Goal: Information Seeking & Learning: Learn about a topic

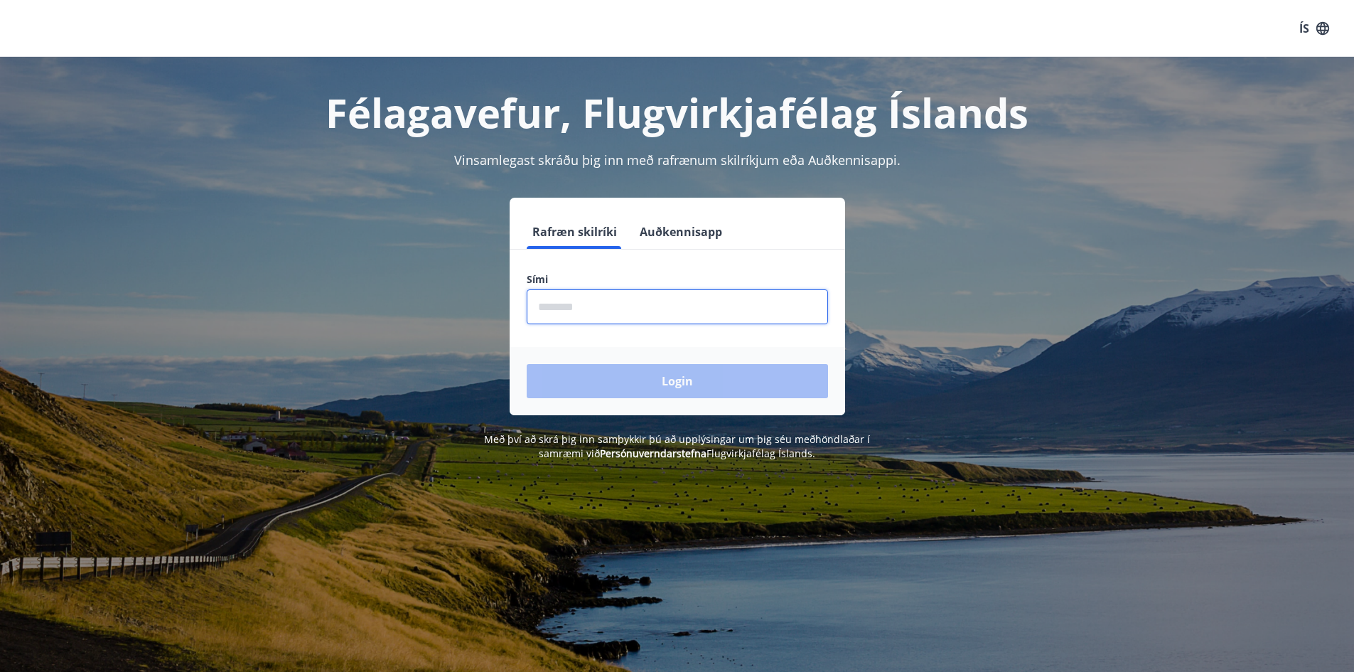
click at [596, 308] on input "phone" at bounding box center [677, 306] width 301 height 35
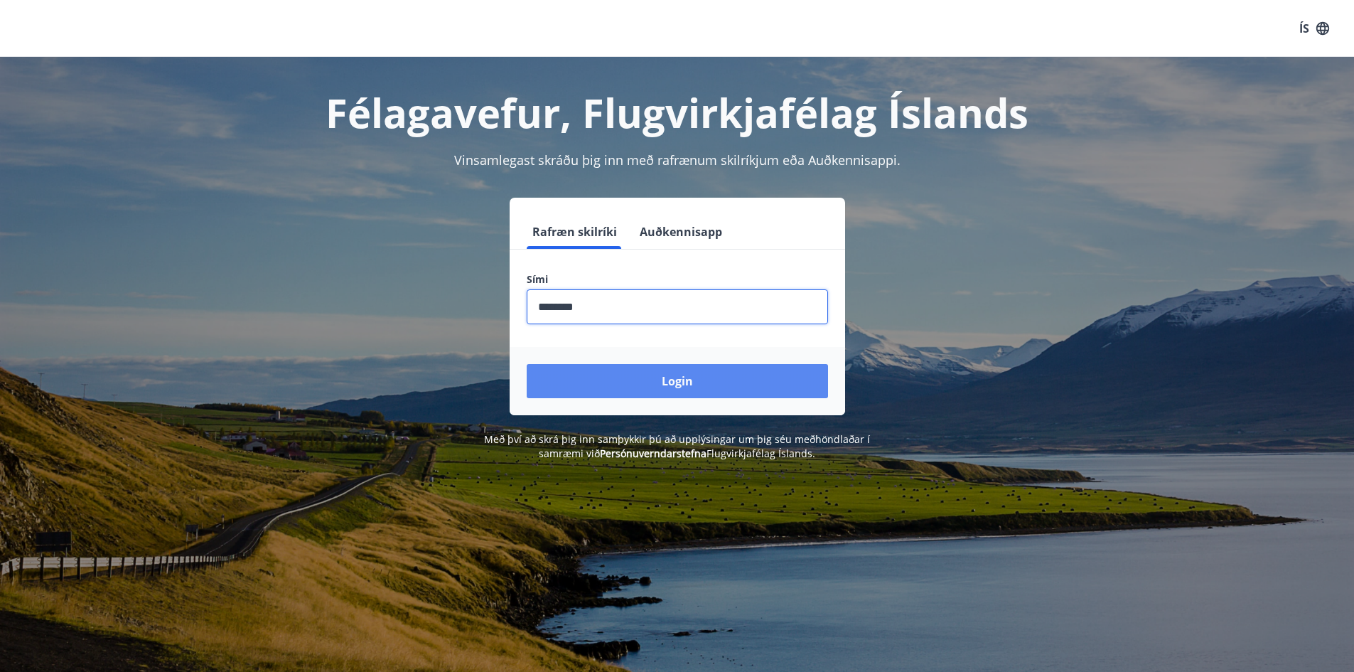
type input "********"
click at [687, 379] on button "Login" at bounding box center [677, 381] width 301 height 34
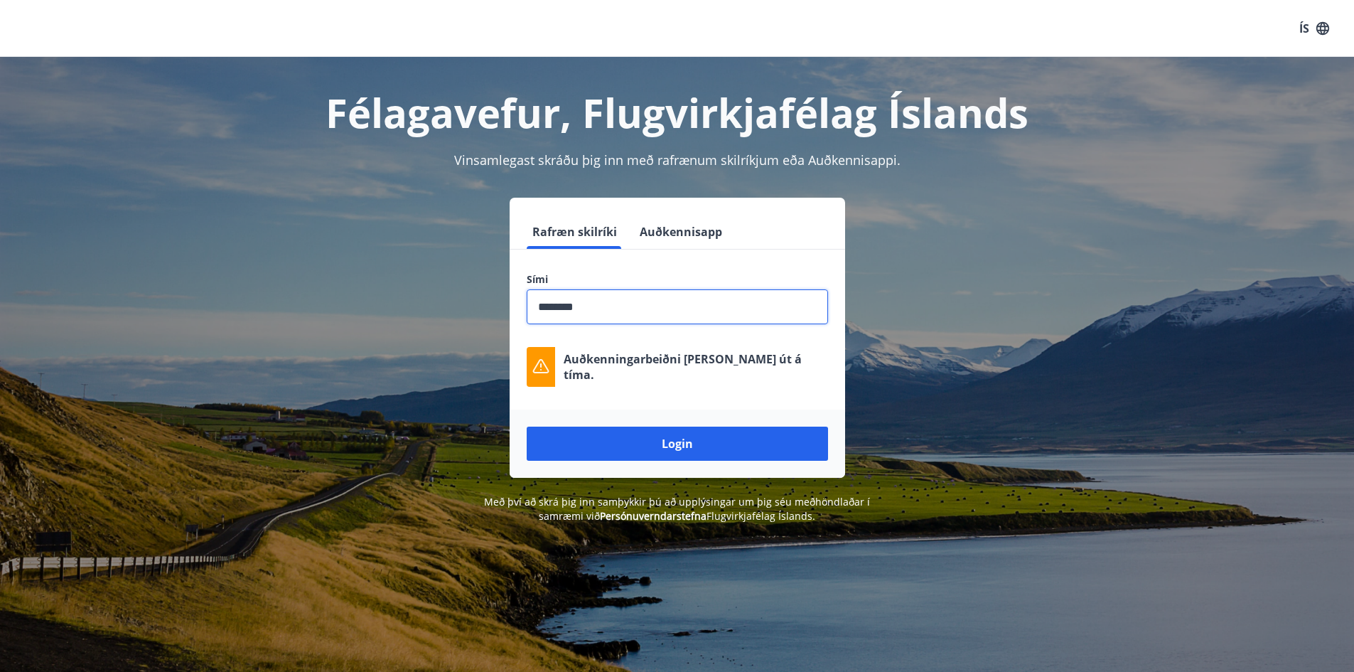
click at [606, 311] on input "phone" at bounding box center [677, 306] width 301 height 35
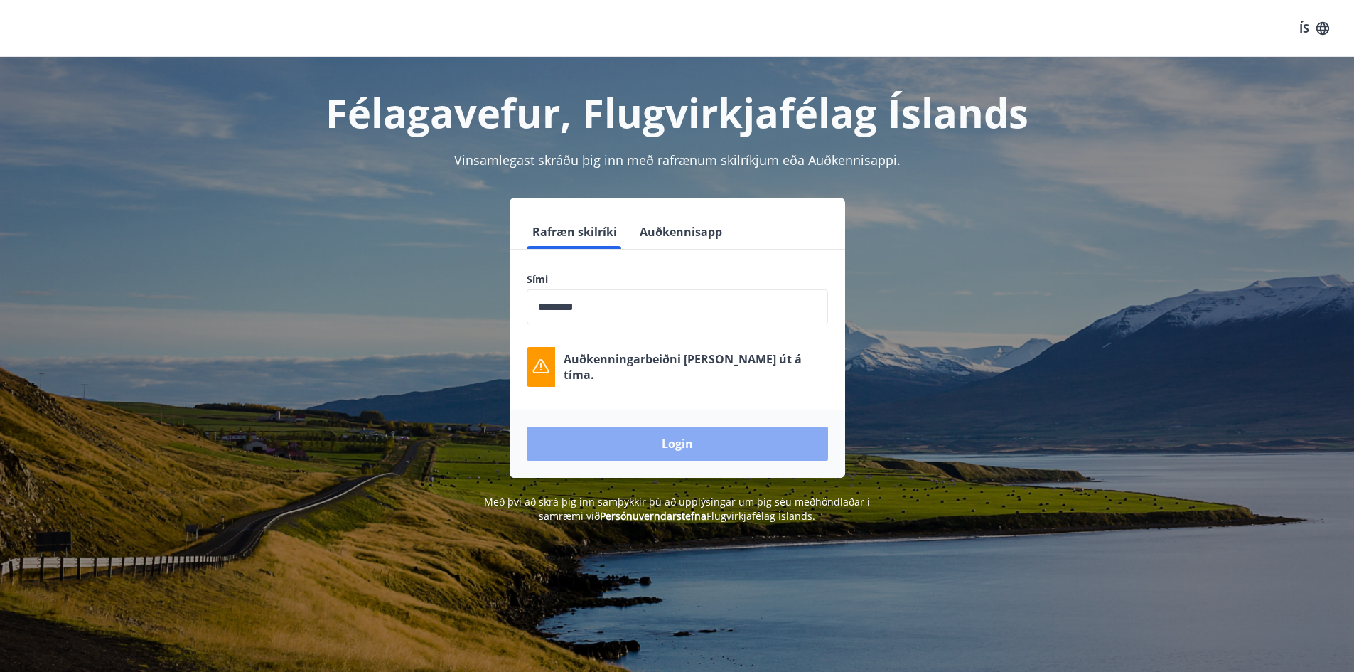
click at [668, 446] on button "Login" at bounding box center [677, 444] width 301 height 34
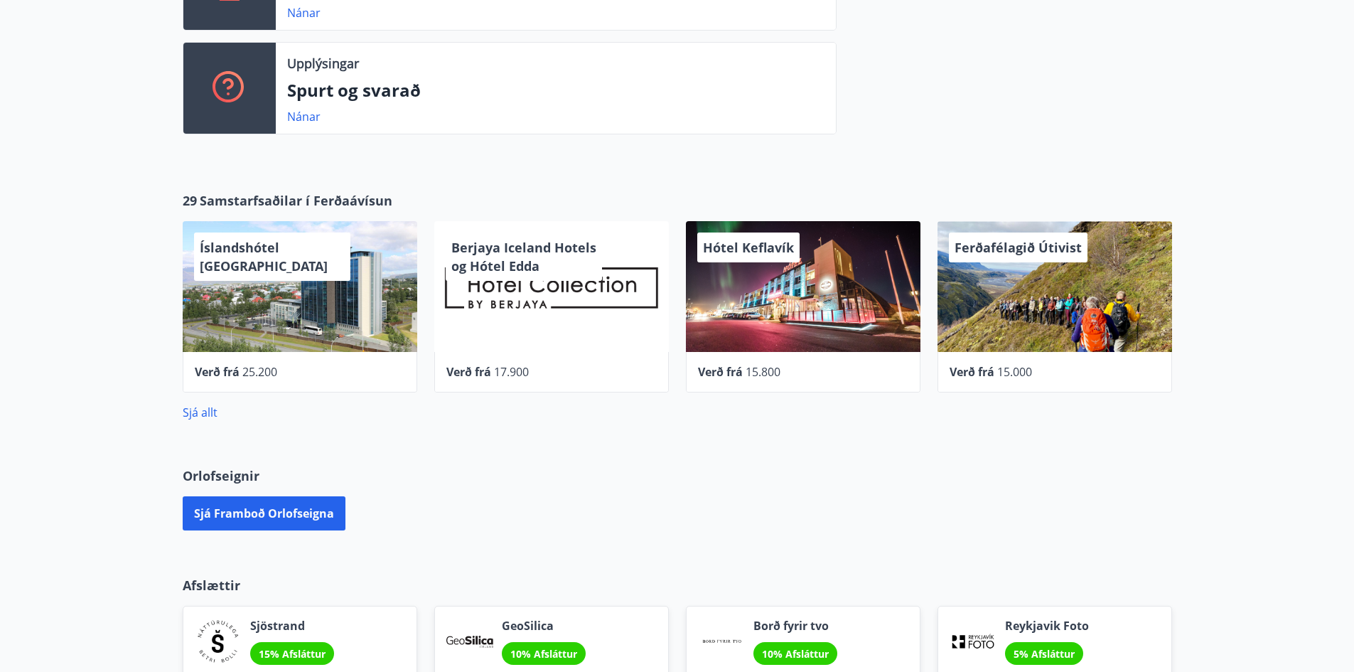
scroll to position [438, 0]
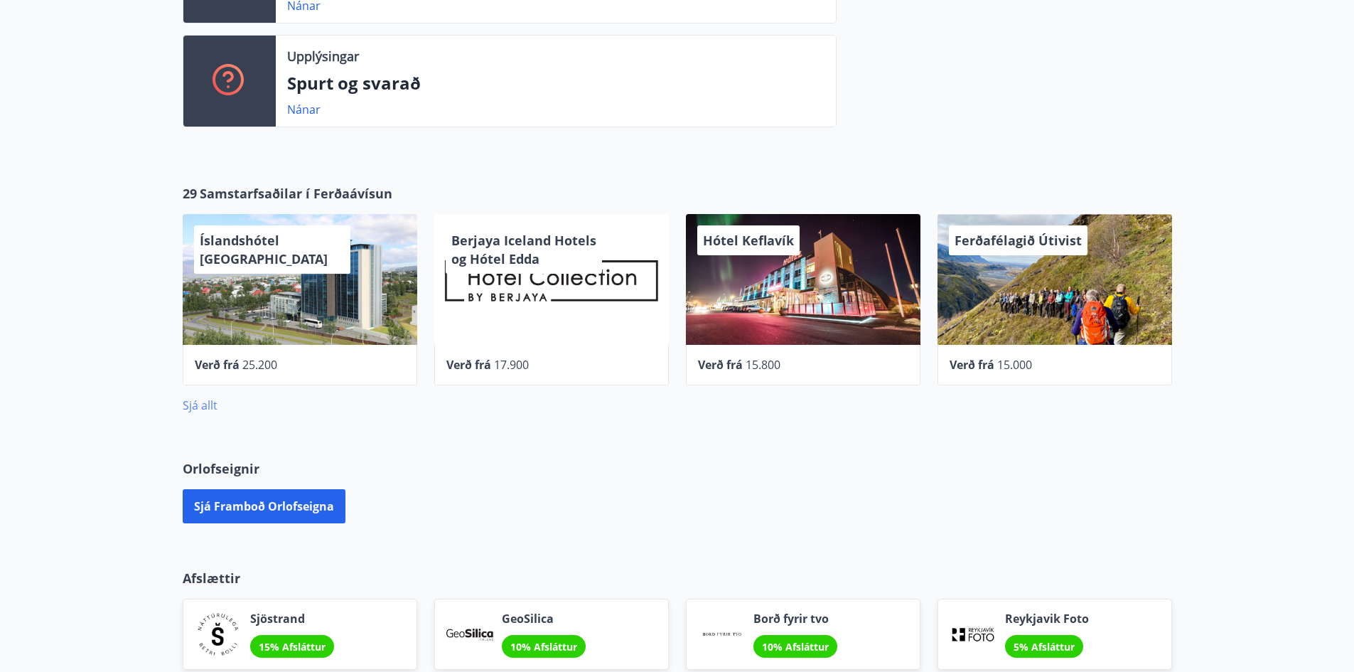
click at [201, 407] on link "Sjá allt" at bounding box center [200, 405] width 35 height 16
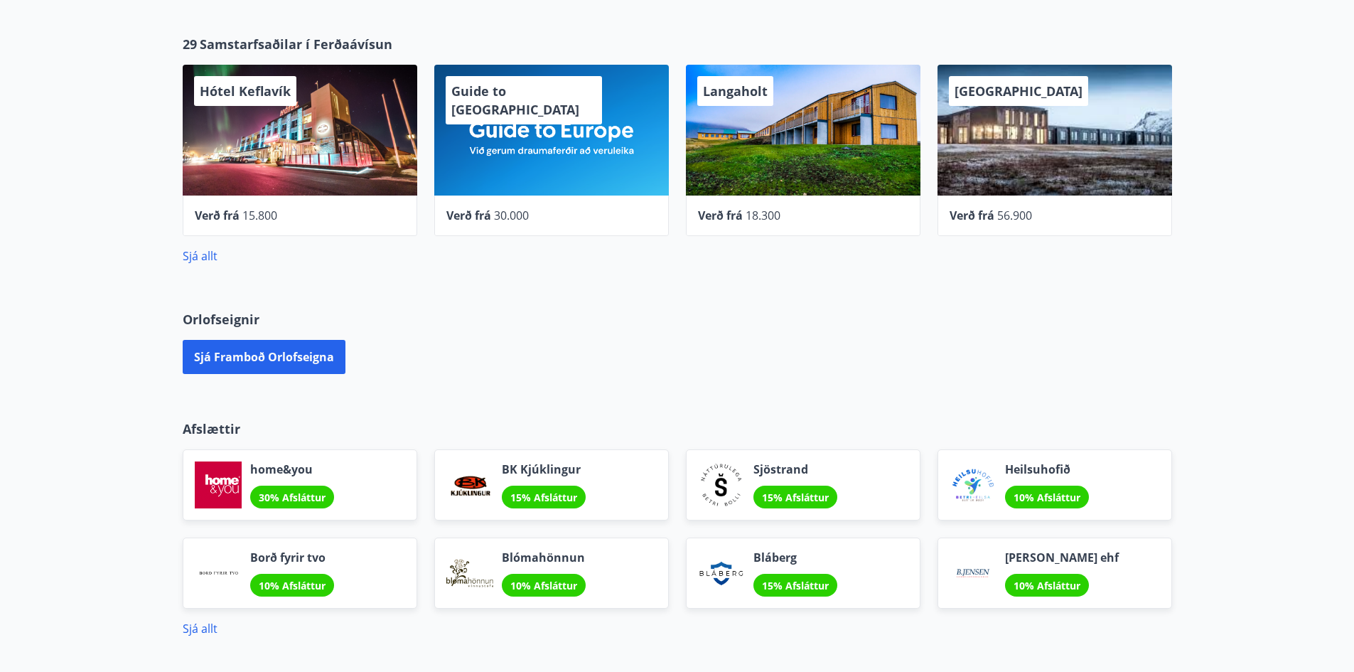
scroll to position [728, 0]
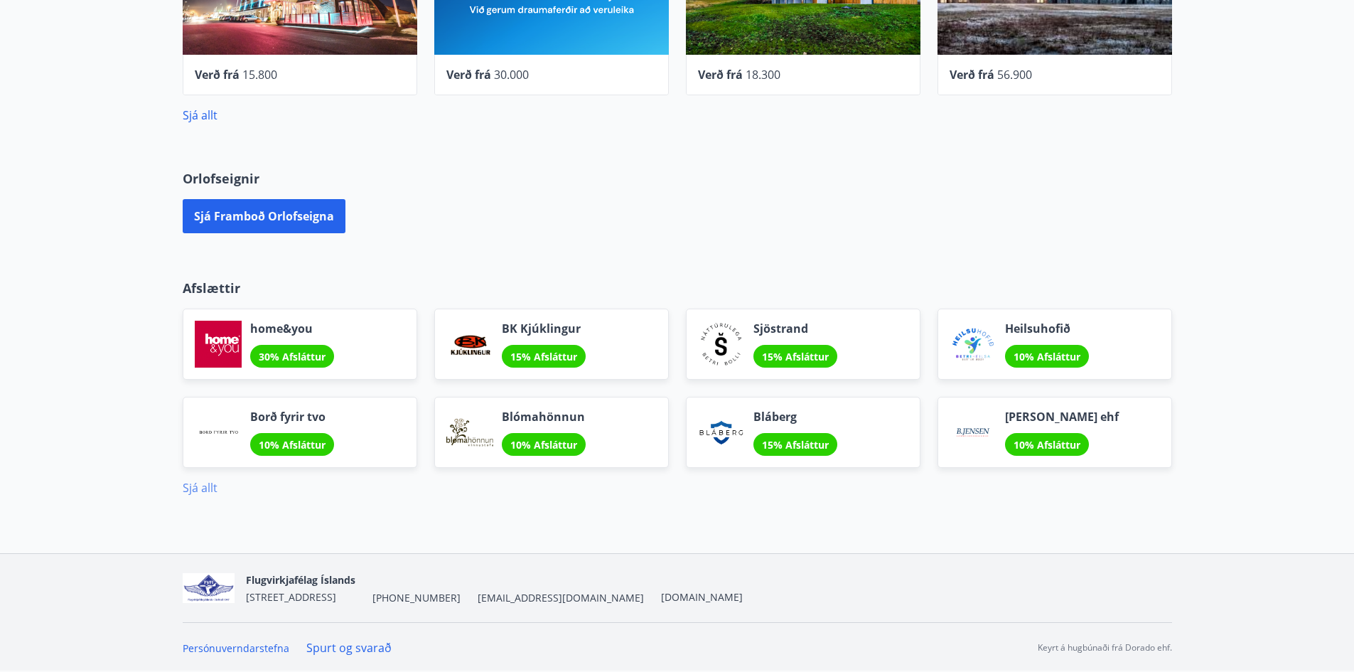
click at [187, 486] on link "Sjá allt" at bounding box center [200, 488] width 35 height 16
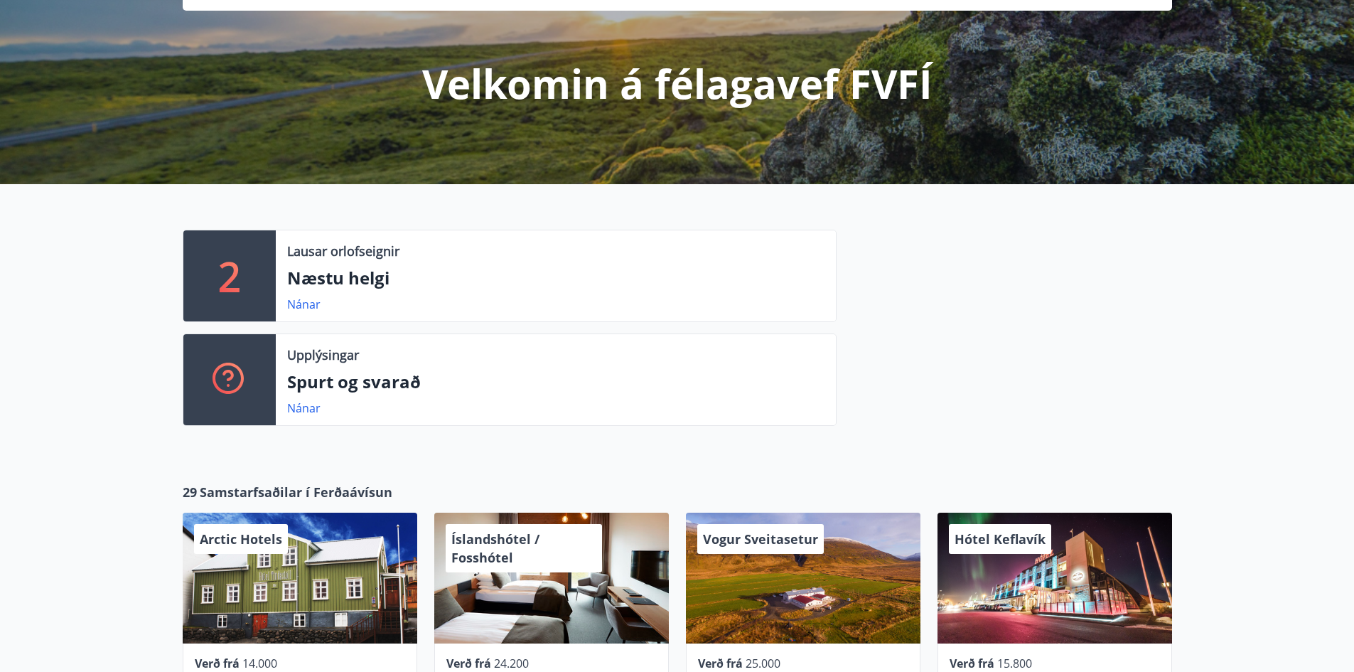
scroll to position [142, 0]
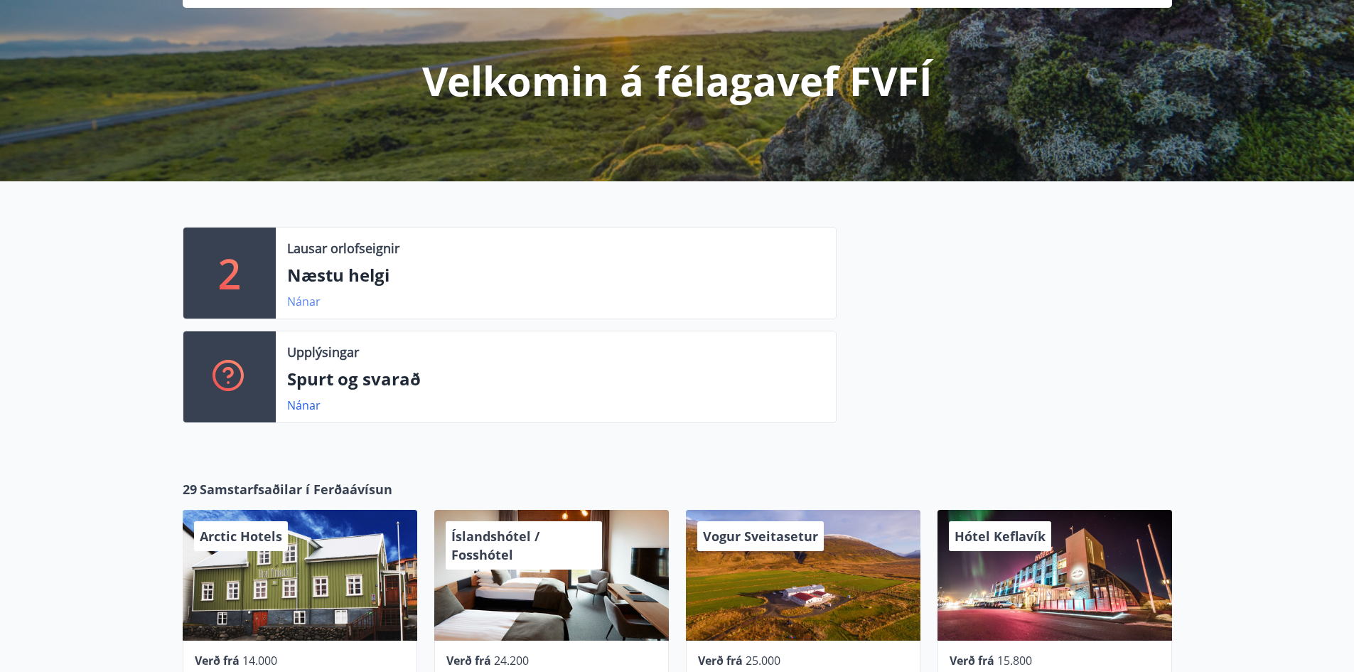
click at [309, 302] on link "Nánar" at bounding box center [303, 302] width 33 height 16
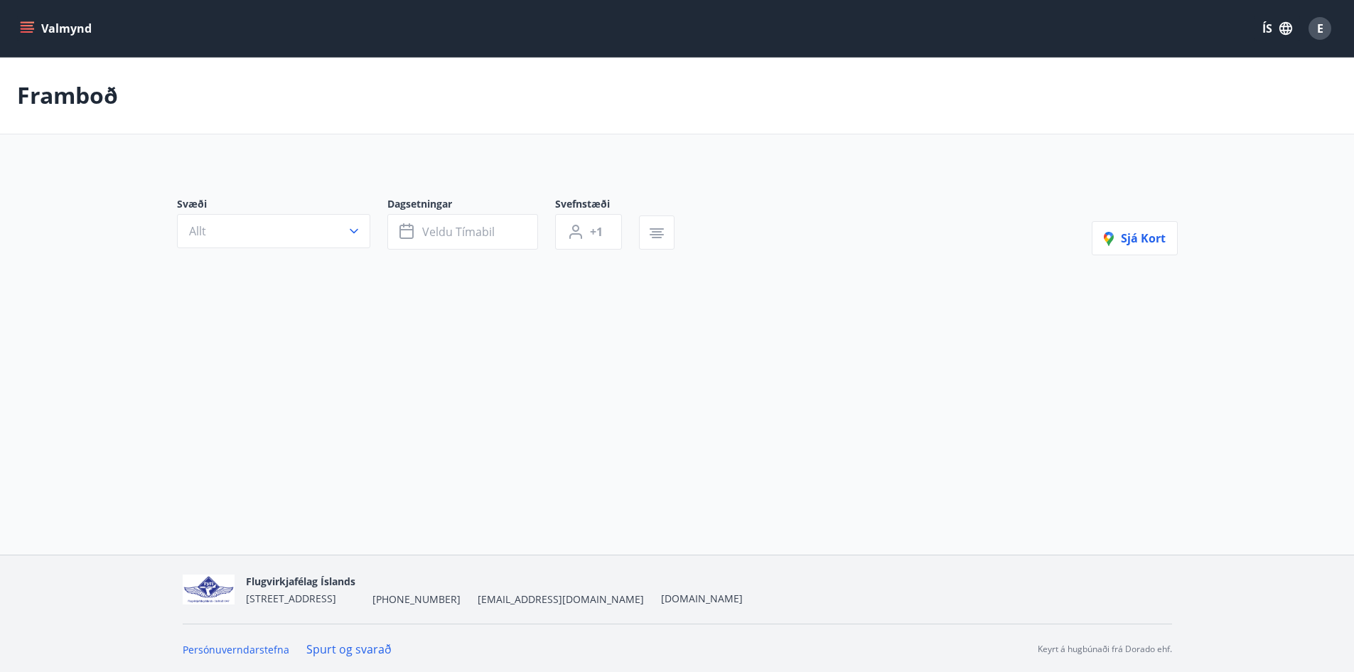
type input "*"
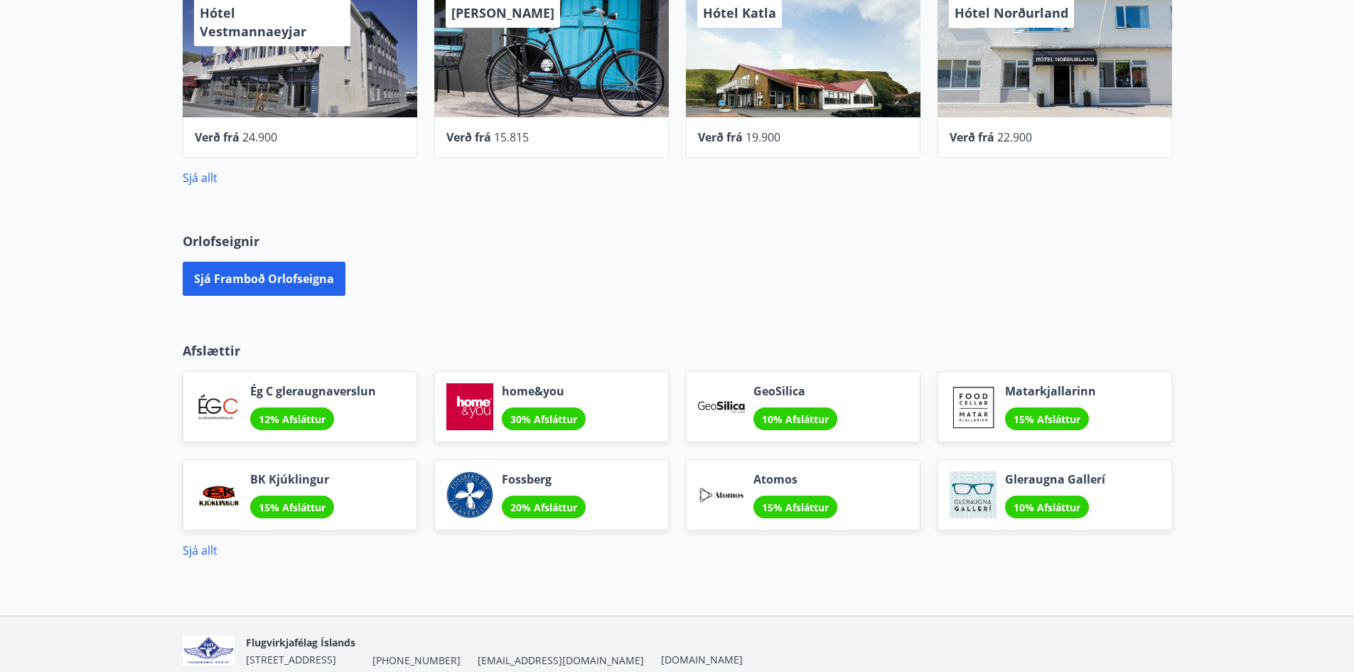
scroll to position [728, 0]
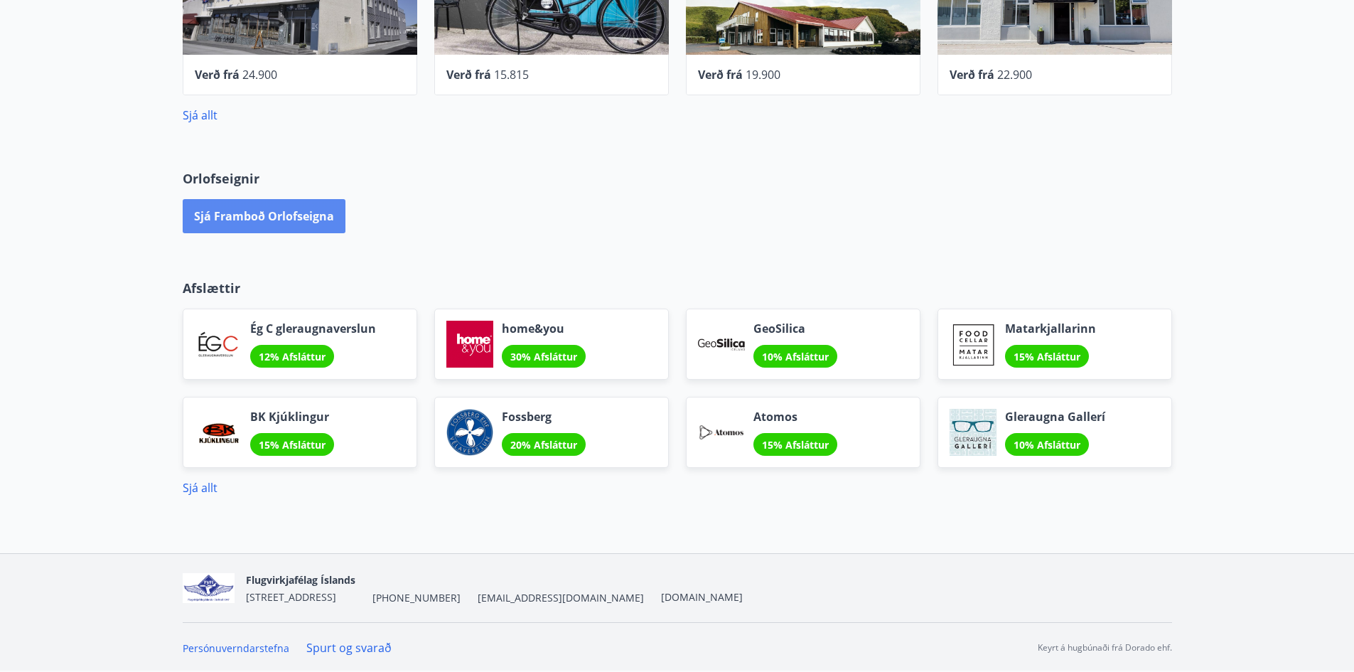
click at [272, 213] on button "Sjá framboð orlofseigna" at bounding box center [264, 216] width 163 height 34
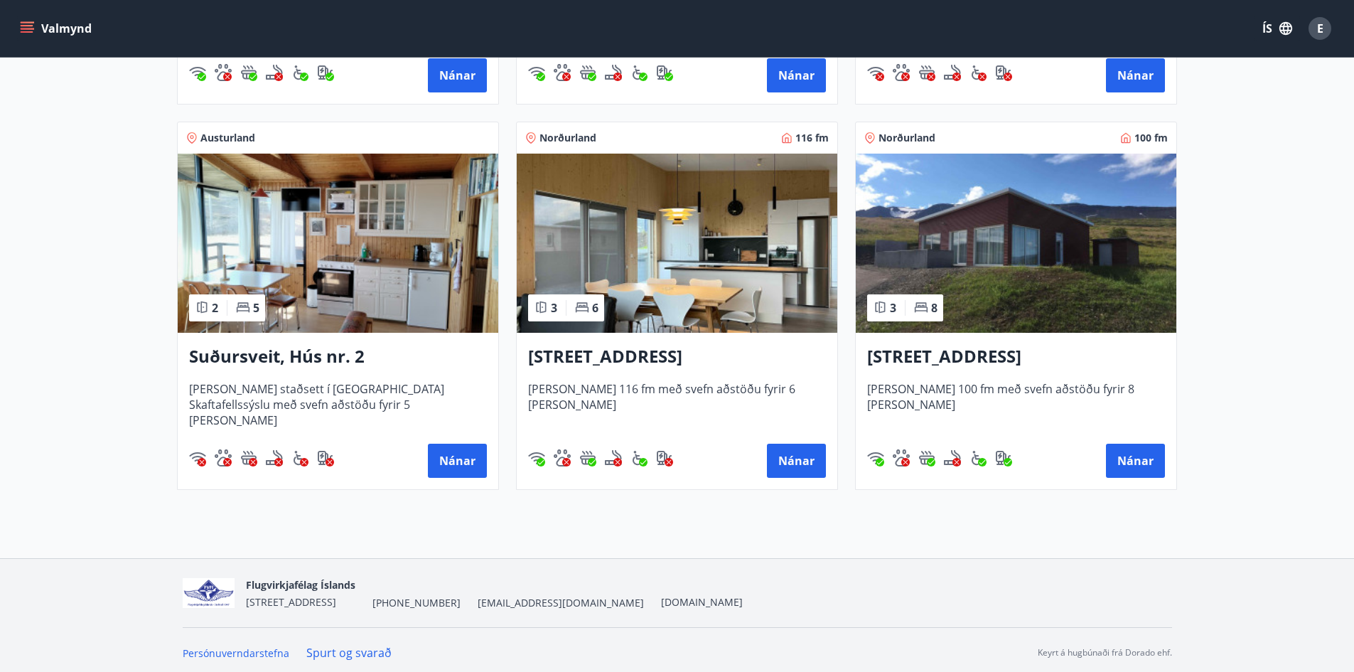
scroll to position [596, 0]
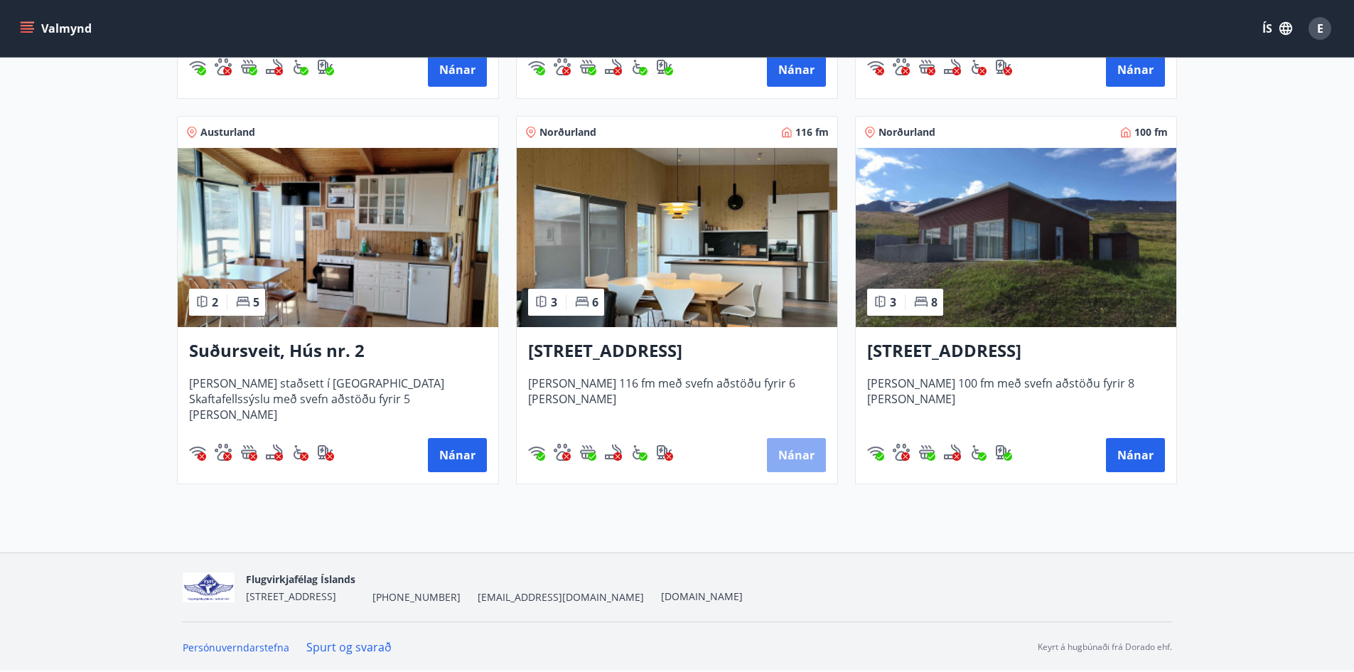
click at [786, 454] on button "Nánar" at bounding box center [796, 455] width 59 height 34
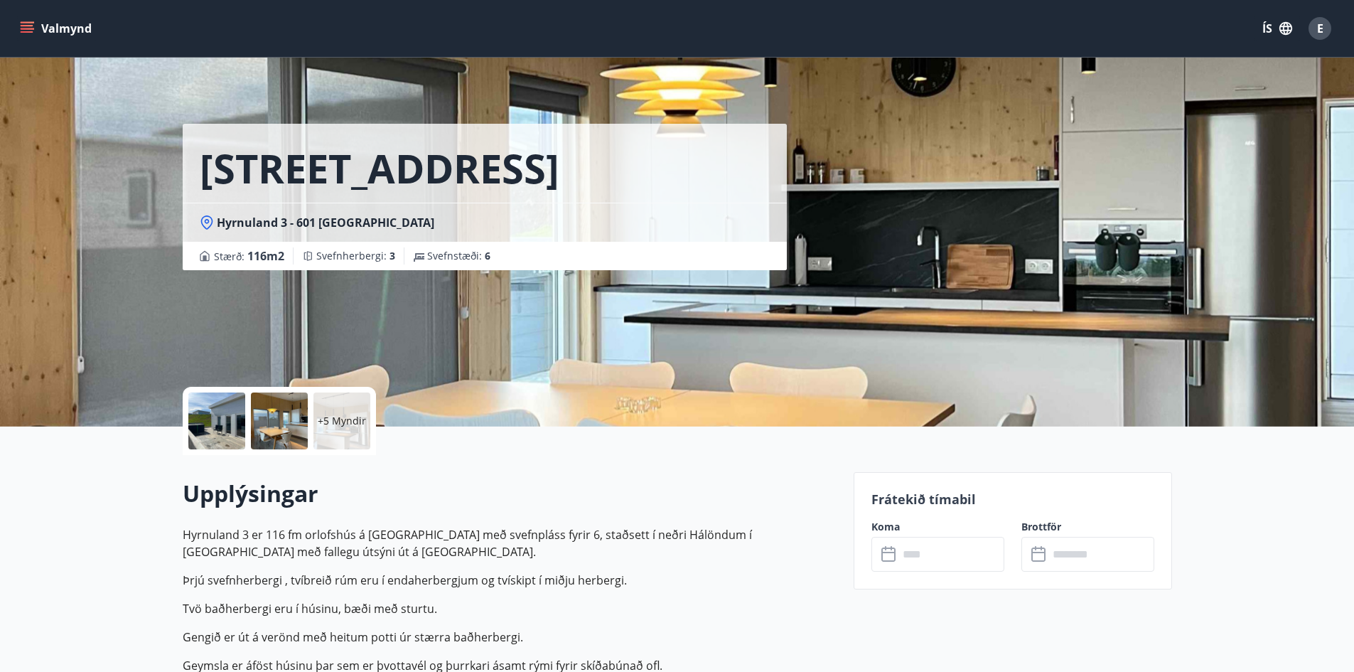
click at [337, 420] on p "+5 Myndir" at bounding box center [342, 421] width 48 height 14
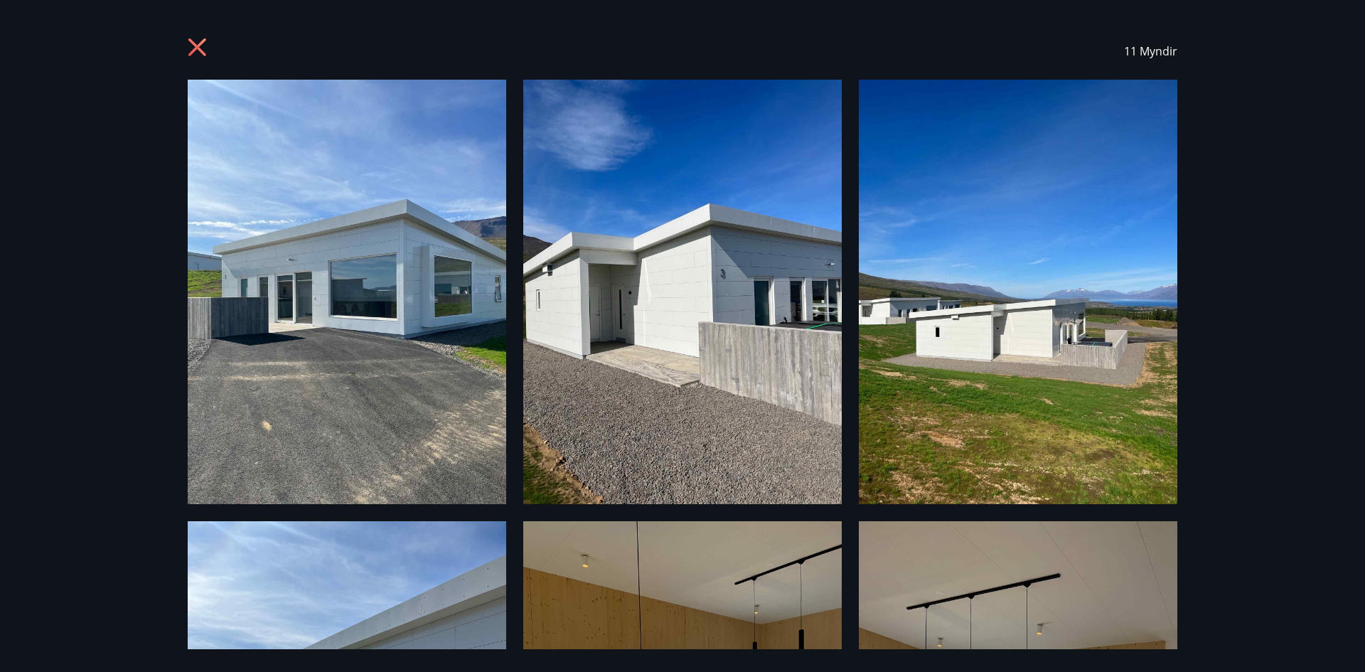
click at [203, 41] on icon at bounding box center [197, 47] width 18 height 18
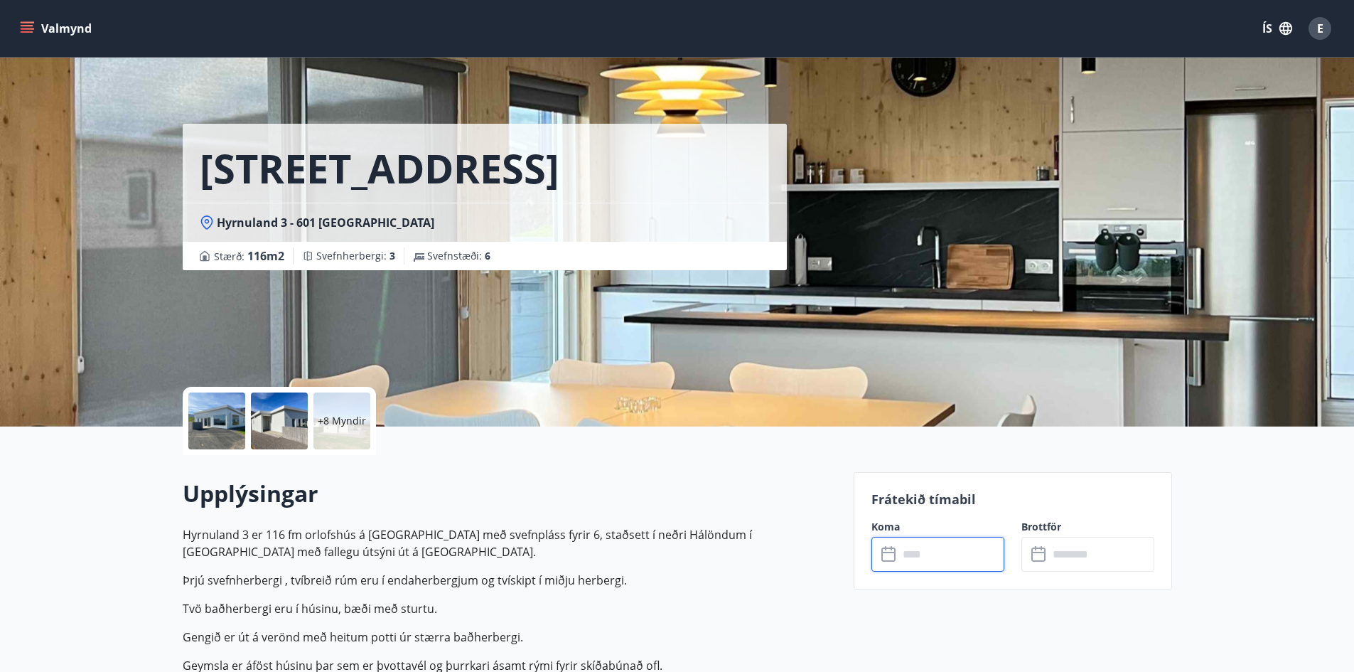
click at [931, 555] on input "text" at bounding box center [952, 554] width 106 height 35
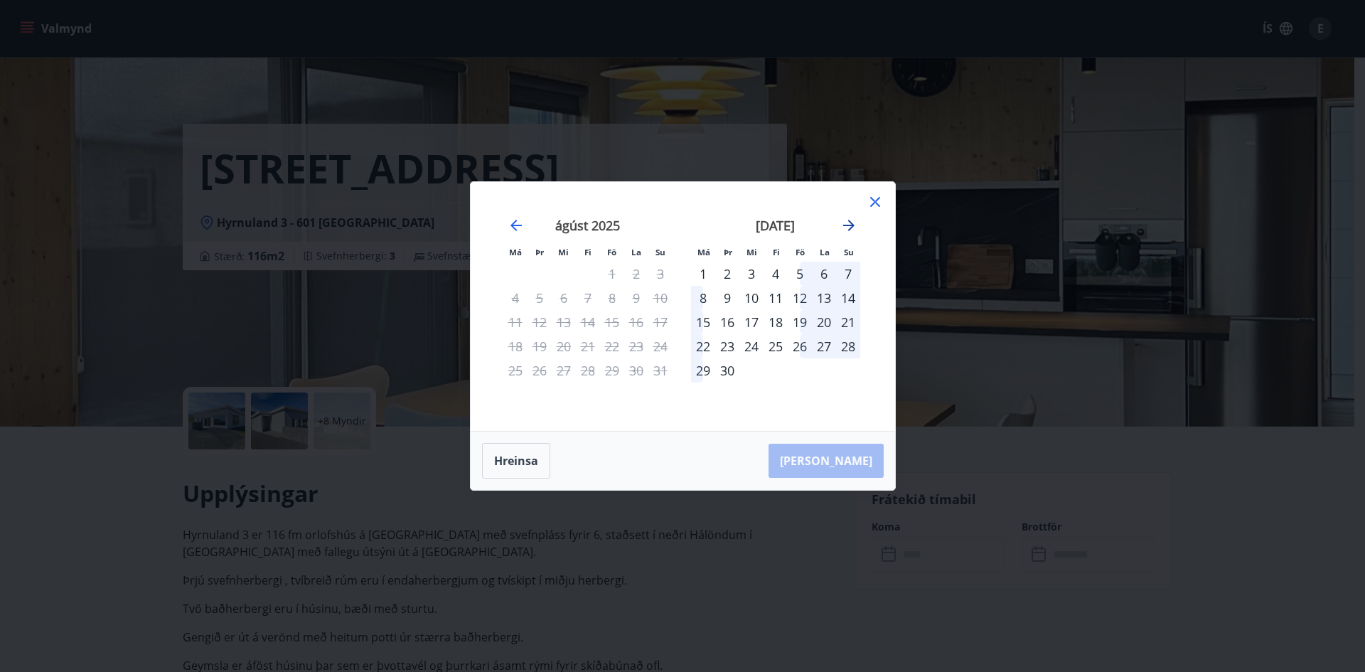
click at [849, 227] on icon "Move forward to switch to the next month." at bounding box center [848, 225] width 17 height 17
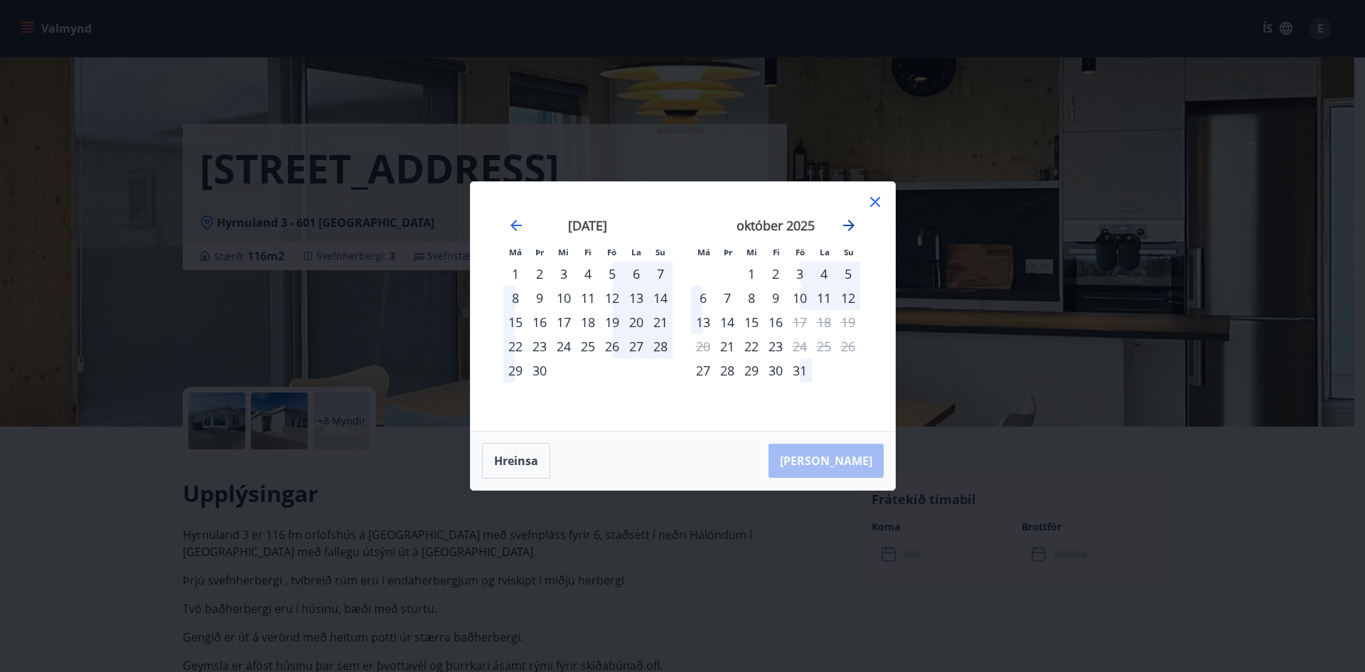
click at [849, 227] on icon "Move forward to switch to the next month." at bounding box center [848, 225] width 17 height 17
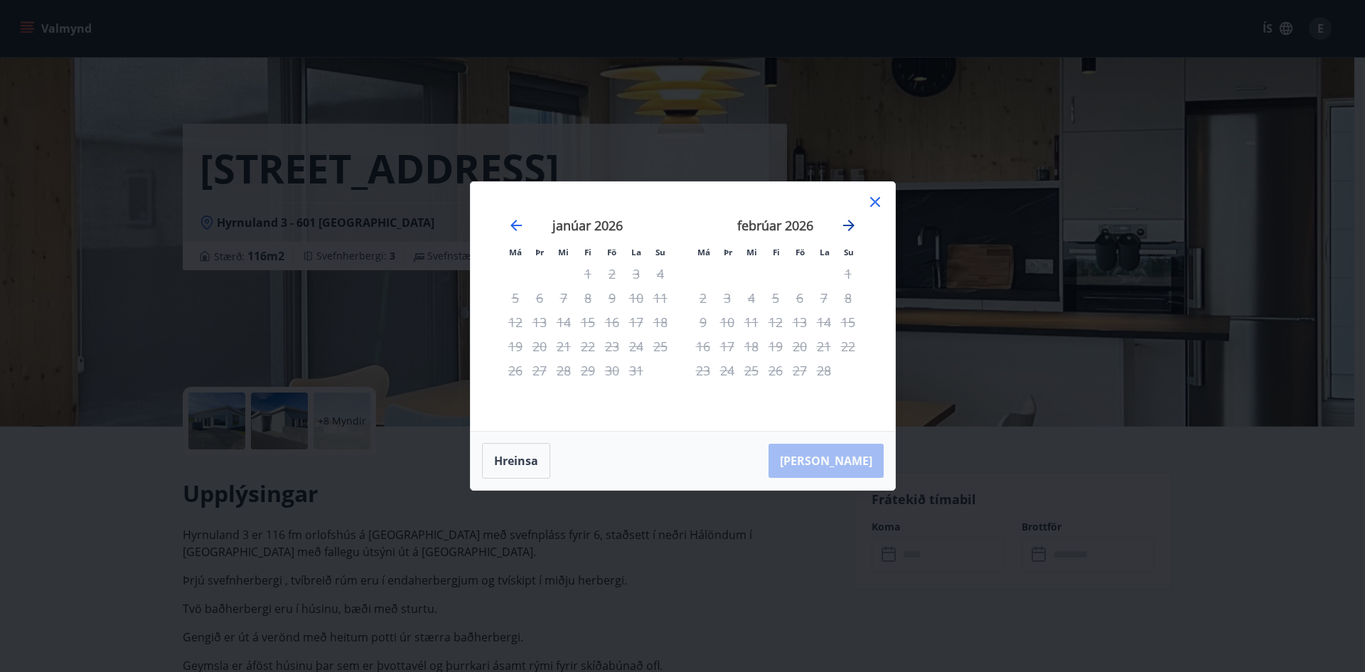
click at [849, 227] on icon "Move forward to switch to the next month." at bounding box center [848, 225] width 17 height 17
click at [850, 223] on icon "Move forward to switch to the next month." at bounding box center [848, 225] width 17 height 17
click at [508, 227] on icon "Move backward to switch to the previous month." at bounding box center [516, 225] width 17 height 17
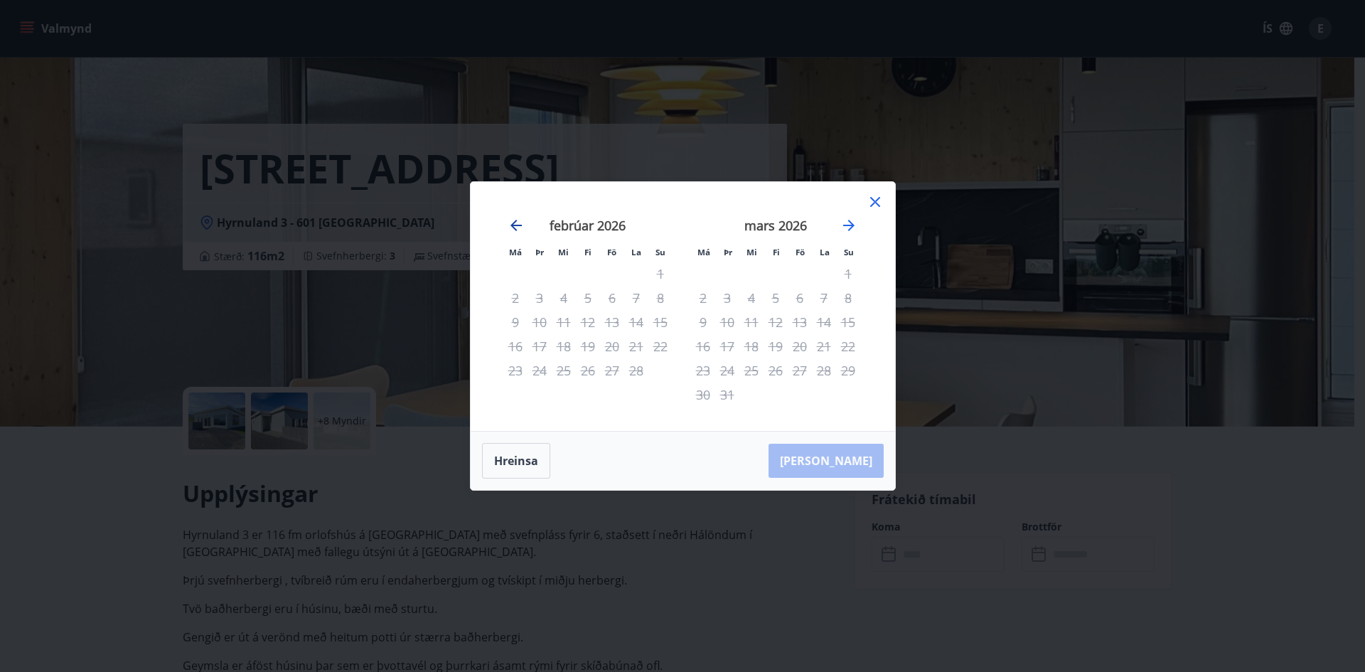
click at [508, 227] on icon "Move backward to switch to the previous month." at bounding box center [516, 225] width 17 height 17
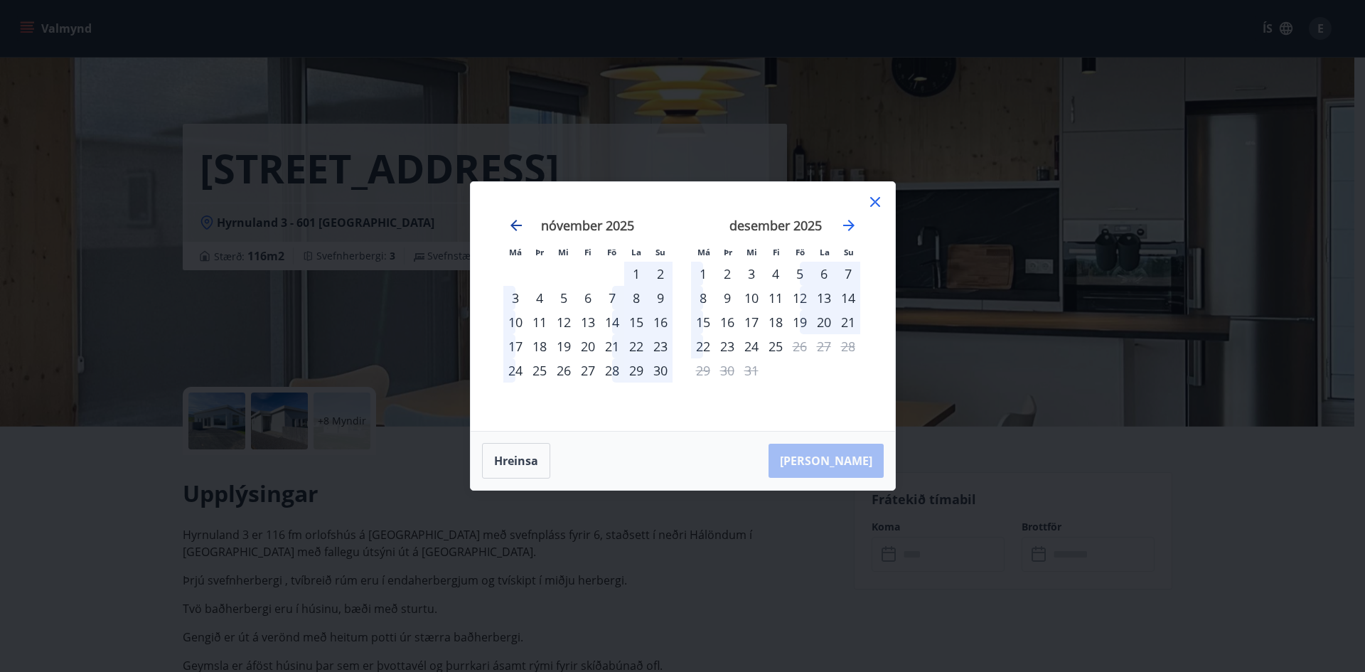
click at [508, 225] on icon "Move backward to switch to the previous month." at bounding box center [516, 225] width 17 height 17
click at [874, 203] on icon at bounding box center [875, 202] width 10 height 10
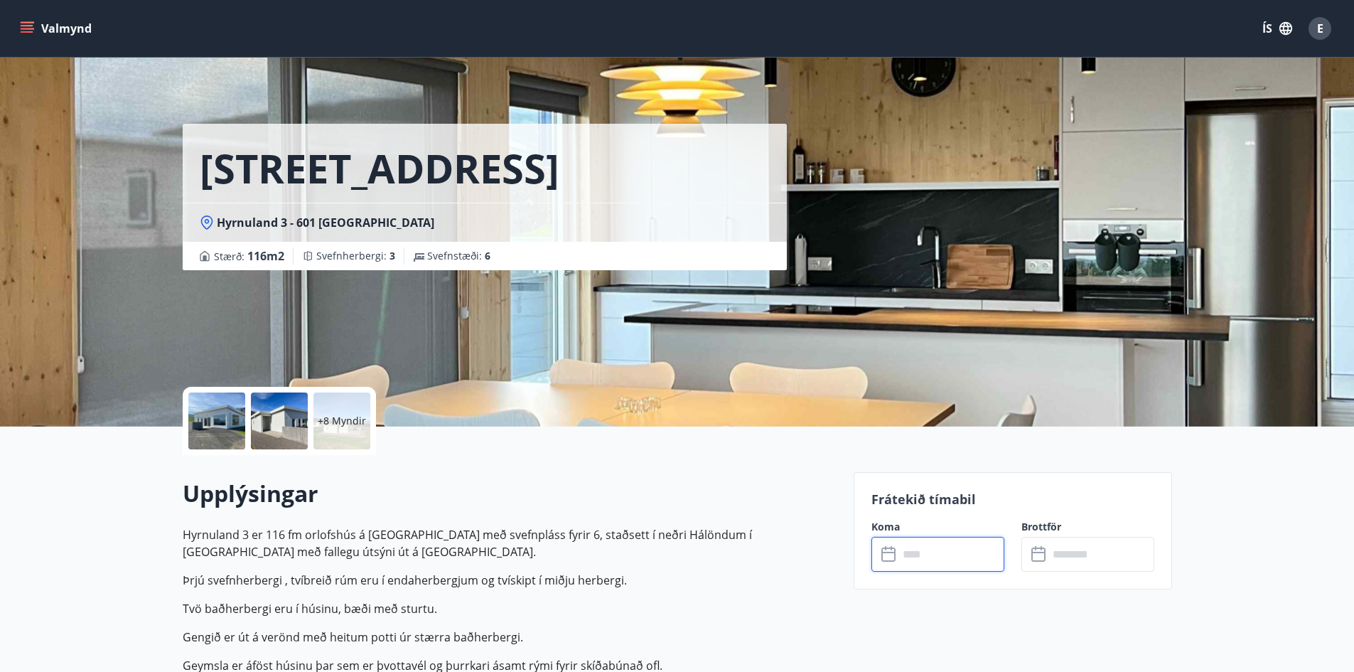
click at [23, 28] on icon "menu" at bounding box center [29, 28] width 16 height 1
click at [933, 555] on input "text" at bounding box center [952, 554] width 106 height 35
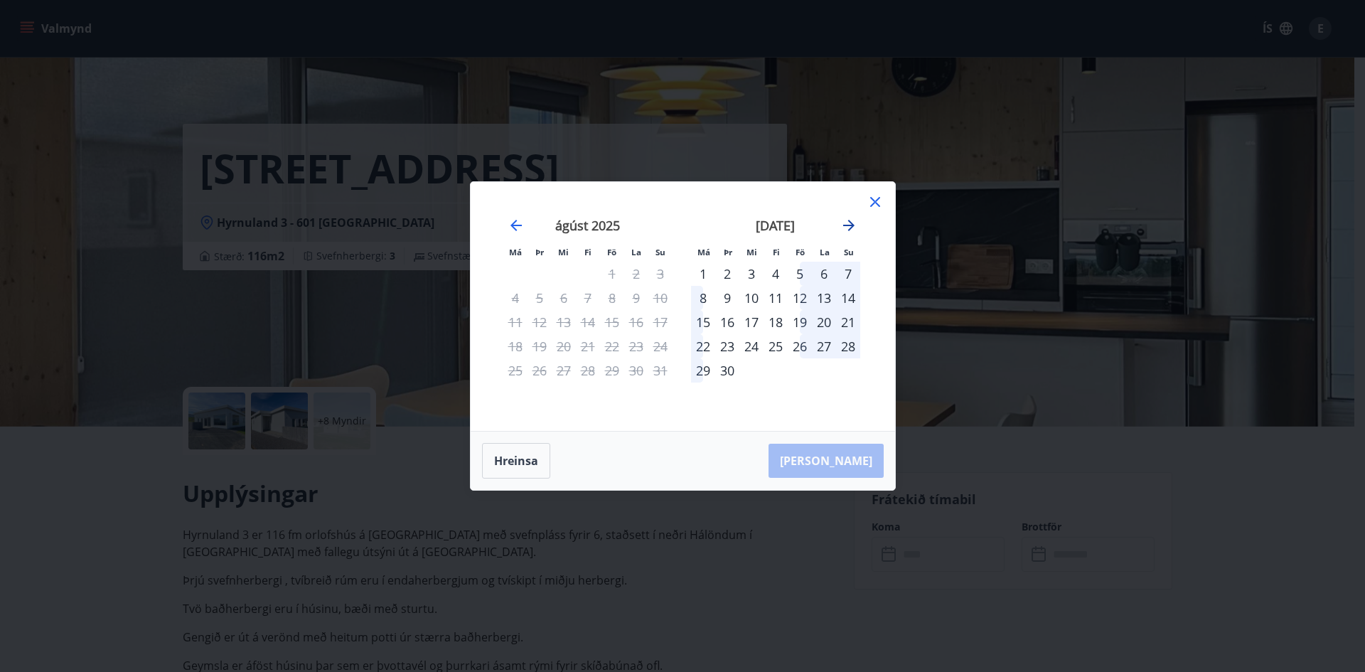
click at [848, 223] on icon "Move forward to switch to the next month." at bounding box center [848, 225] width 17 height 17
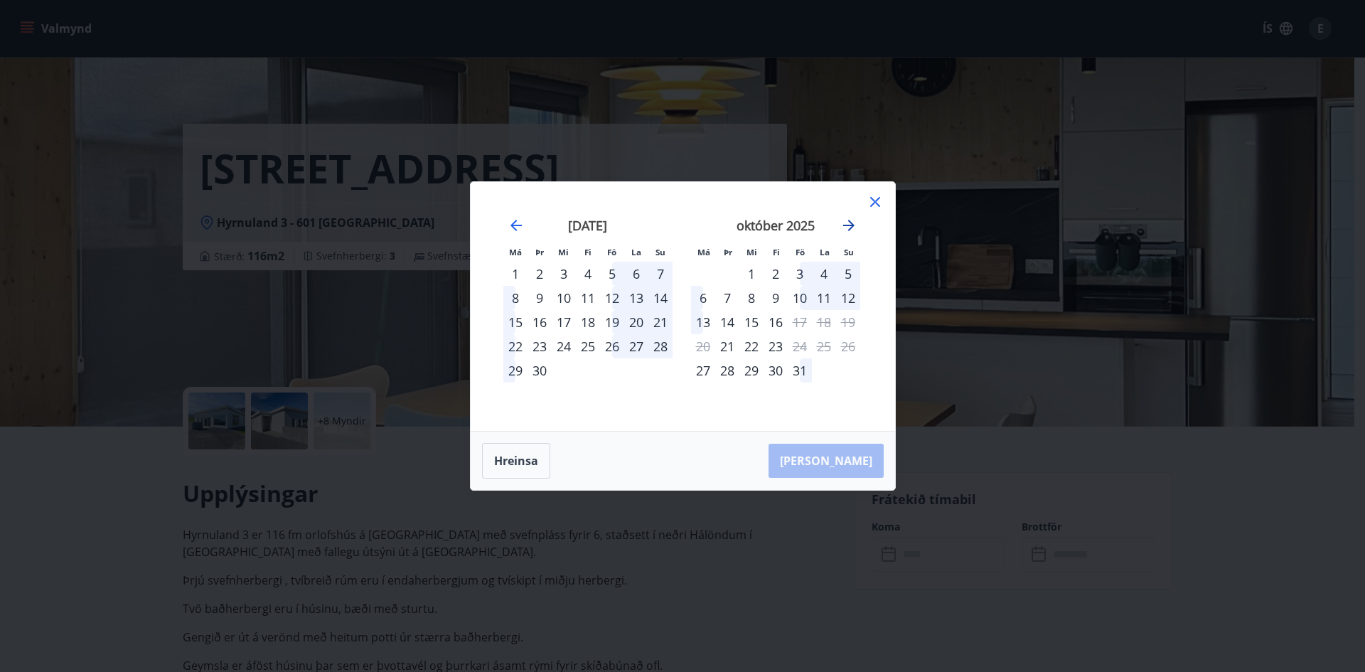
click at [848, 223] on icon "Move forward to switch to the next month." at bounding box center [848, 225] width 17 height 17
click at [855, 224] on icon "Move forward to switch to the next month." at bounding box center [848, 225] width 17 height 17
click at [519, 226] on icon "Move backward to switch to the previous month." at bounding box center [515, 225] width 11 height 11
click at [872, 206] on icon at bounding box center [875, 201] width 17 height 17
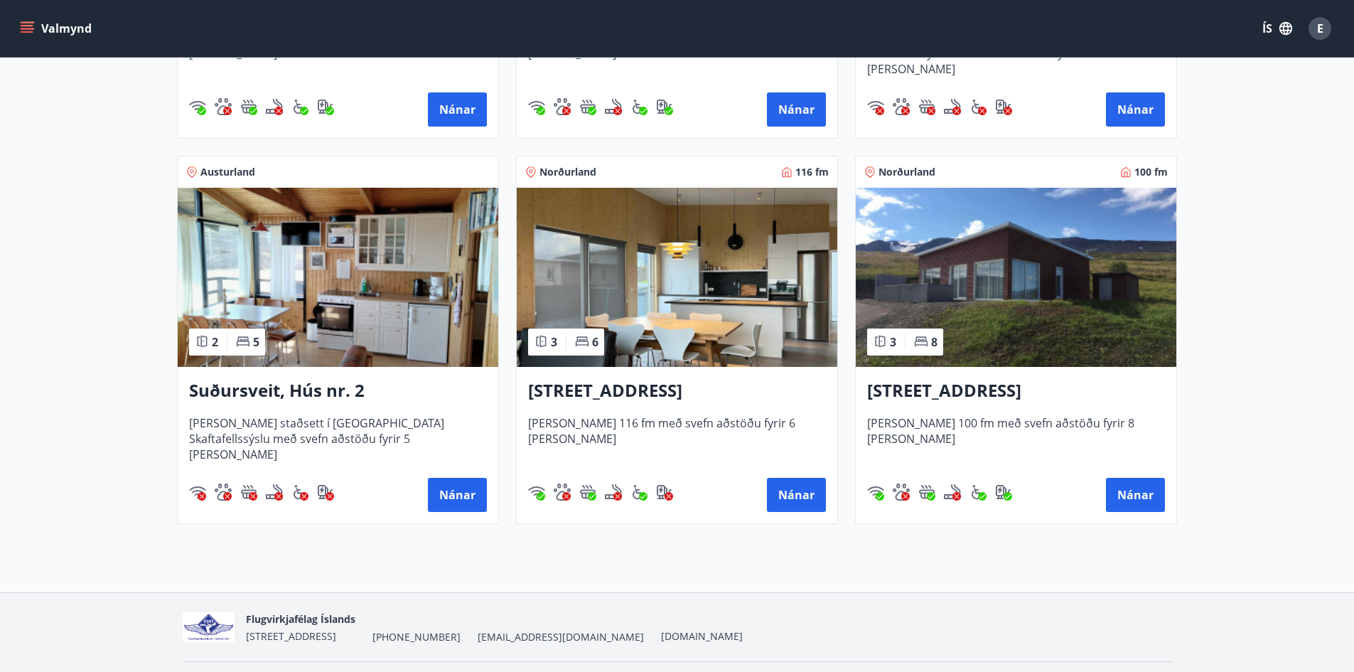
scroll to position [596, 0]
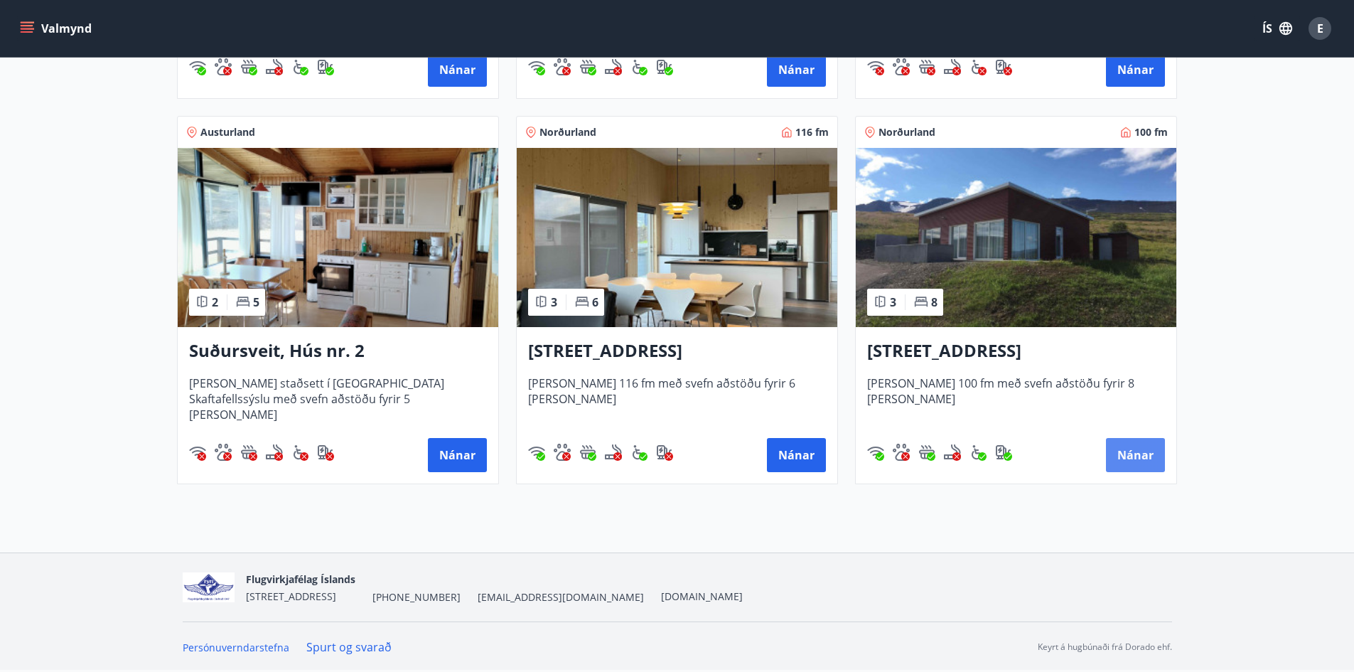
click at [1123, 453] on button "Nánar" at bounding box center [1135, 455] width 59 height 34
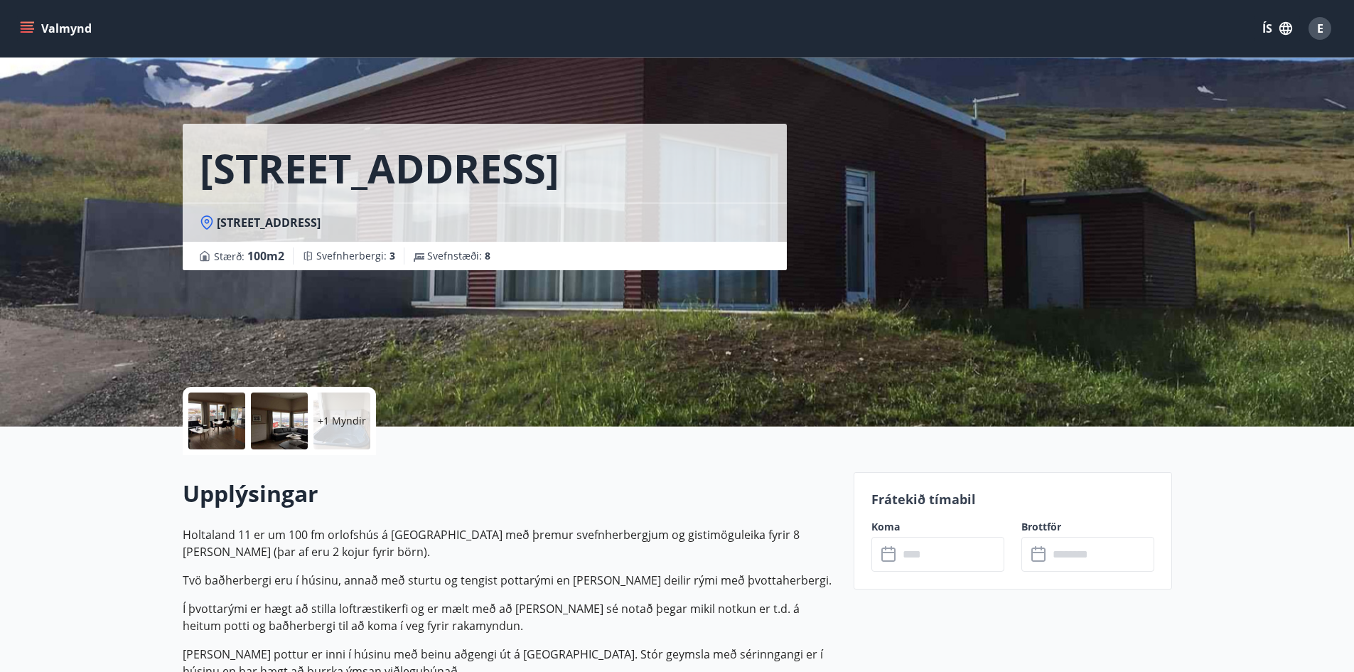
click at [947, 557] on input "text" at bounding box center [952, 554] width 106 height 35
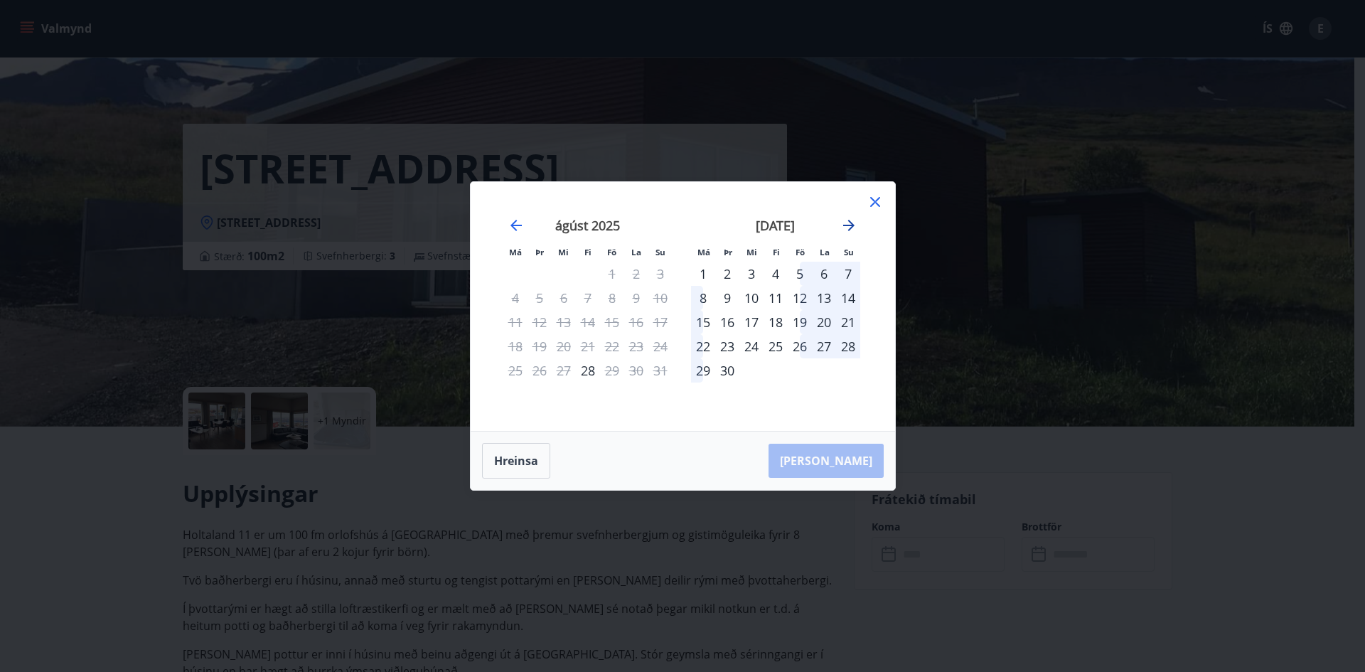
click at [847, 225] on icon "Move forward to switch to the next month." at bounding box center [848, 225] width 11 height 11
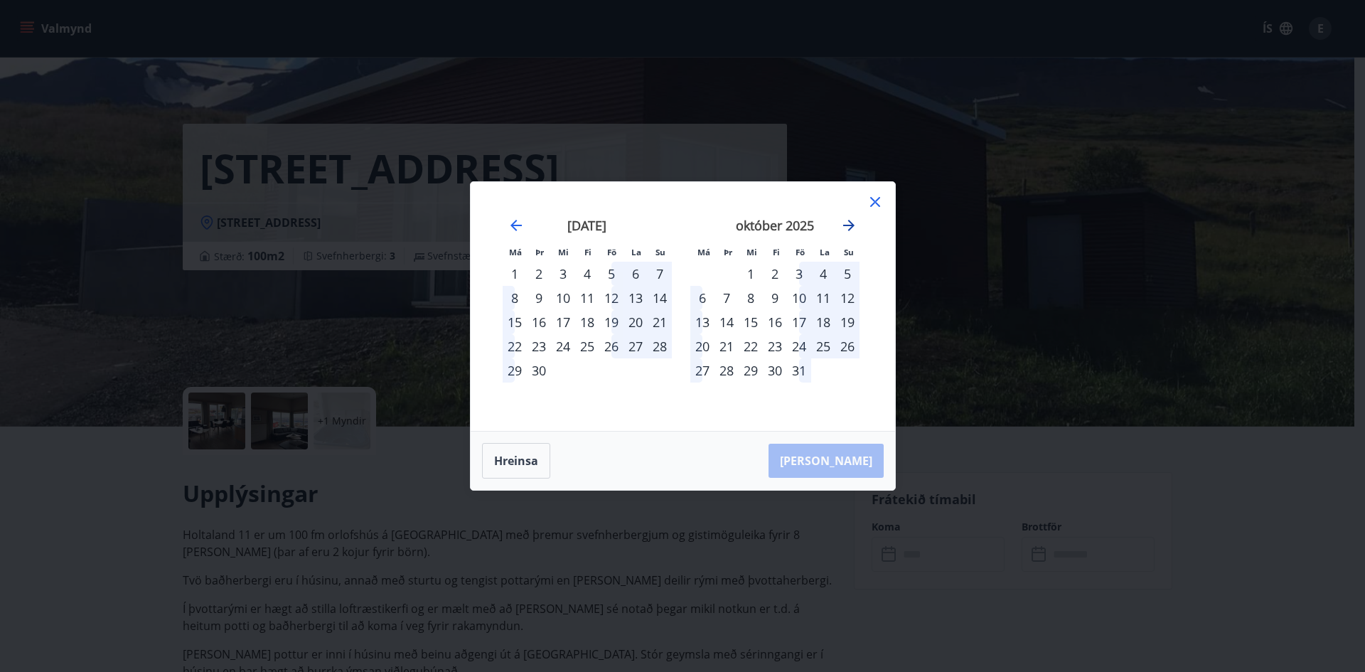
click at [847, 225] on icon "Move forward to switch to the next month." at bounding box center [848, 225] width 11 height 11
click at [872, 196] on icon at bounding box center [875, 201] width 17 height 17
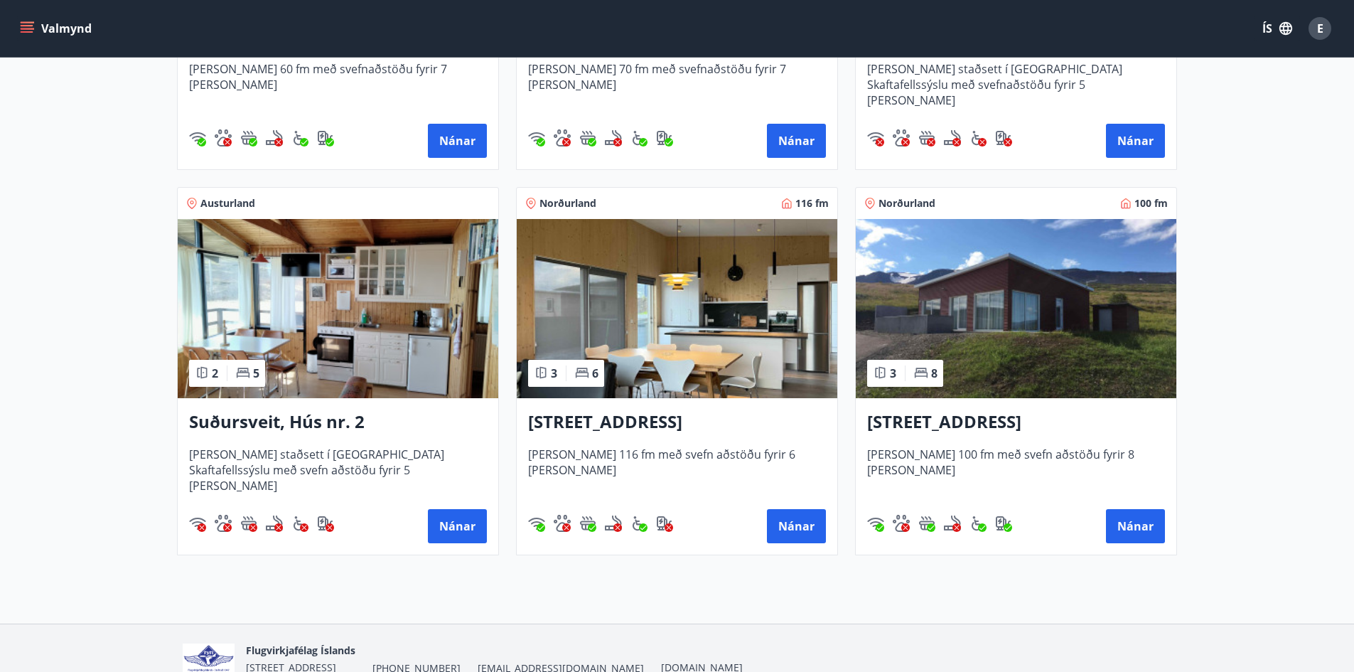
scroll to position [596, 0]
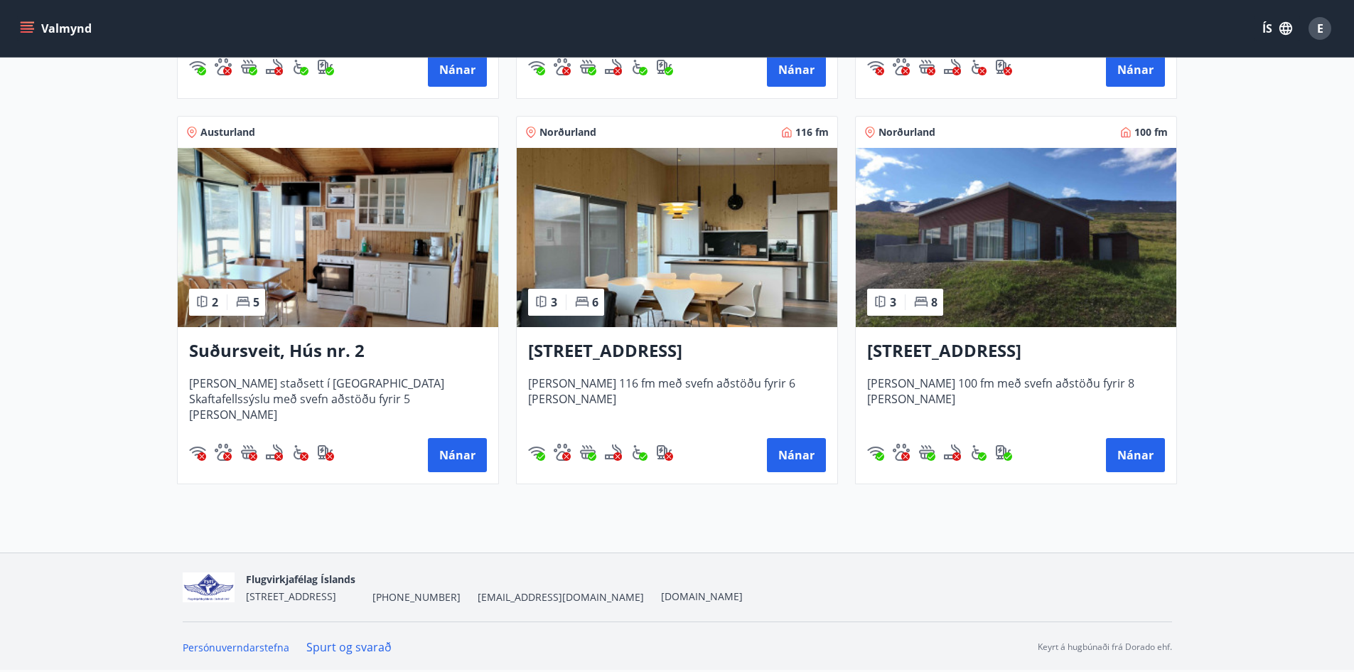
click at [925, 584] on nav "Flugvirkjafélag Íslands [STREET_ADDRESS] [PHONE_NUMBER] [EMAIL_ADDRESS][DOMAIN_…" at bounding box center [678, 587] width 990 height 34
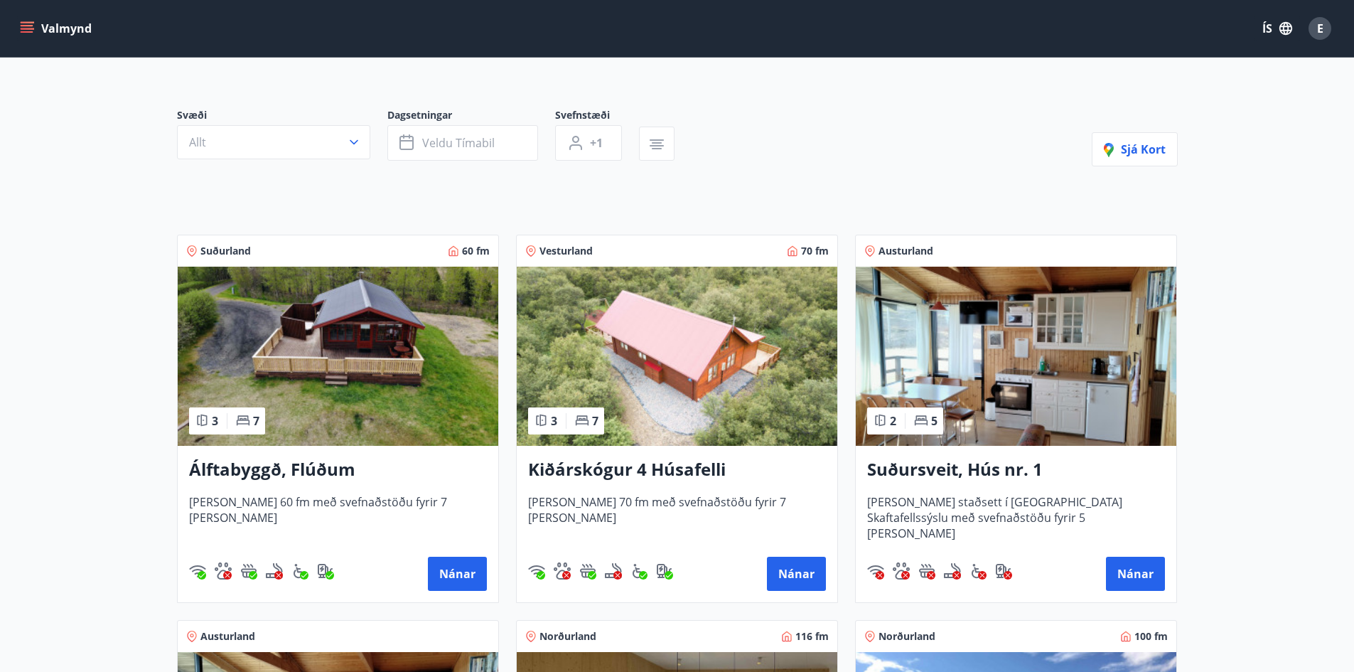
scroll to position [0, 0]
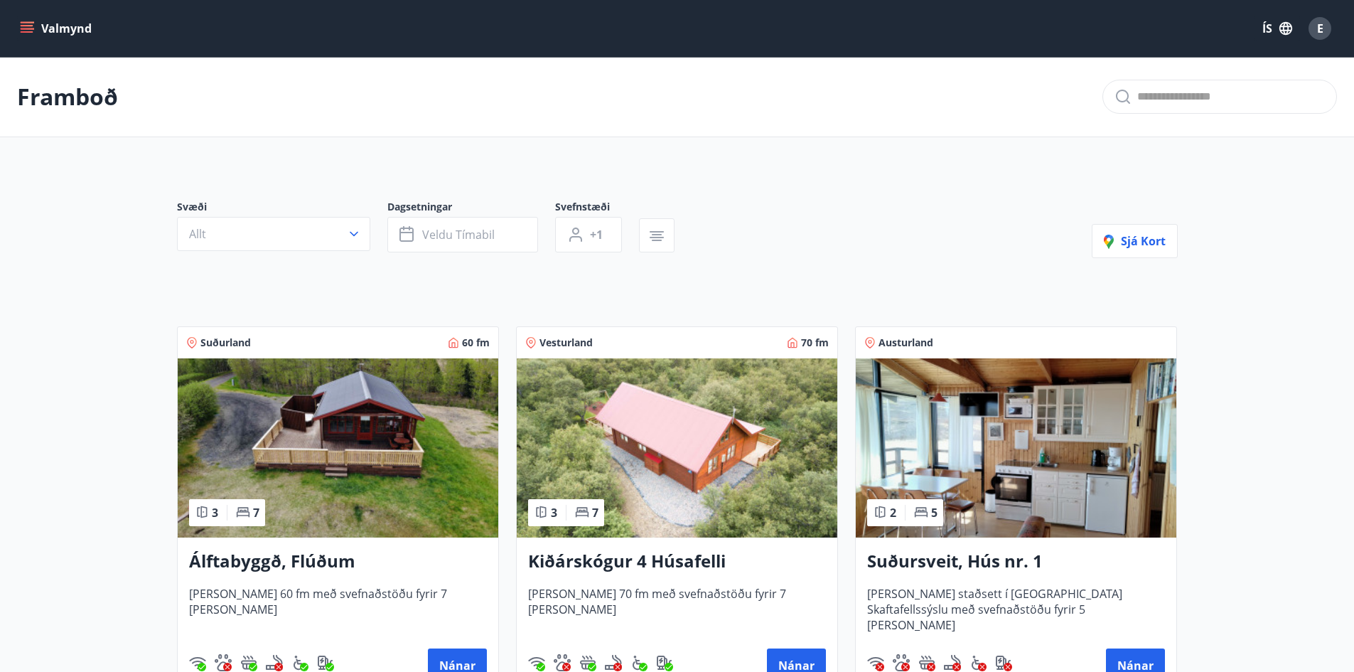
click at [33, 31] on icon "menu" at bounding box center [27, 28] width 14 height 14
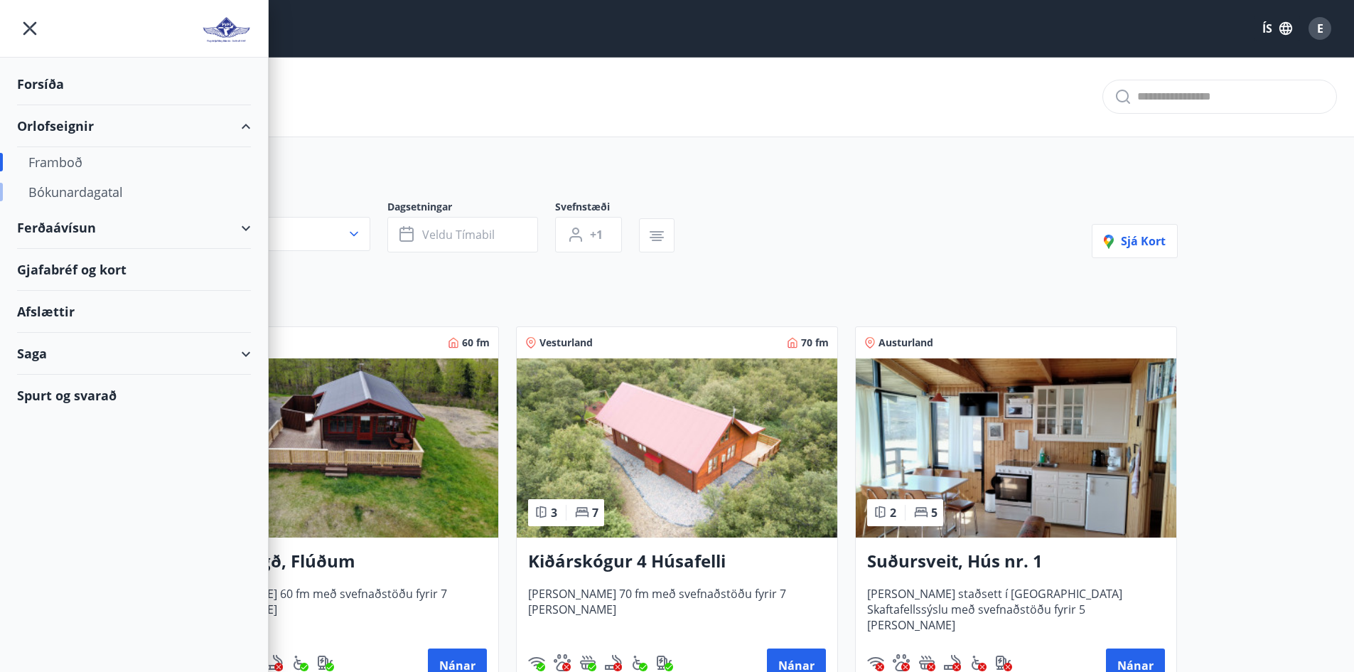
click at [77, 186] on div "Bókunardagatal" at bounding box center [133, 192] width 211 height 30
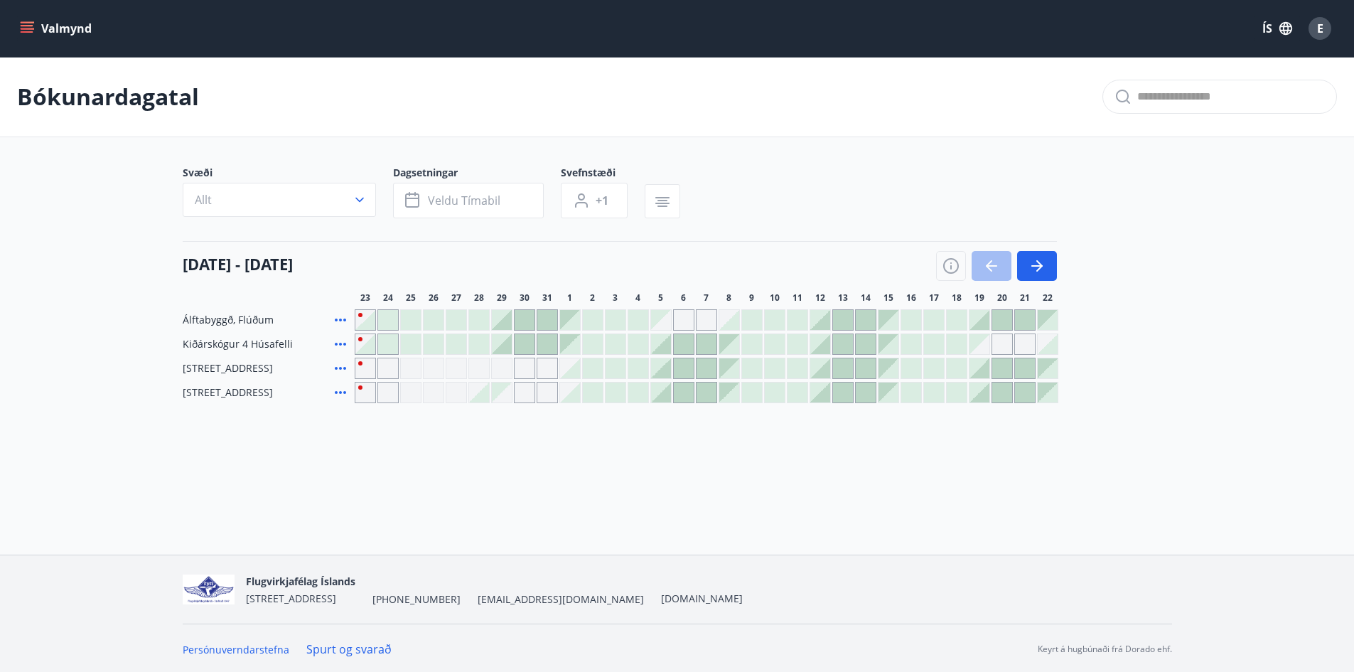
click at [29, 31] on icon "menu" at bounding box center [27, 31] width 13 height 1
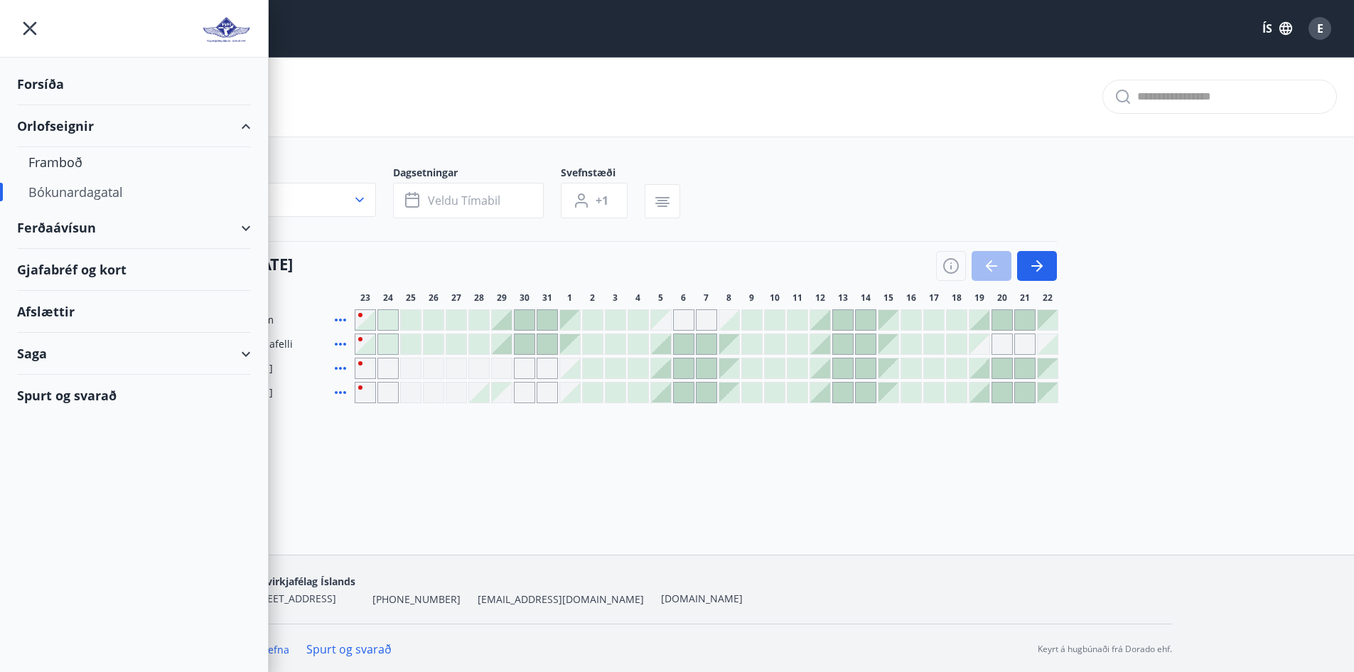
click at [48, 82] on div "Forsíða" at bounding box center [134, 84] width 234 height 42
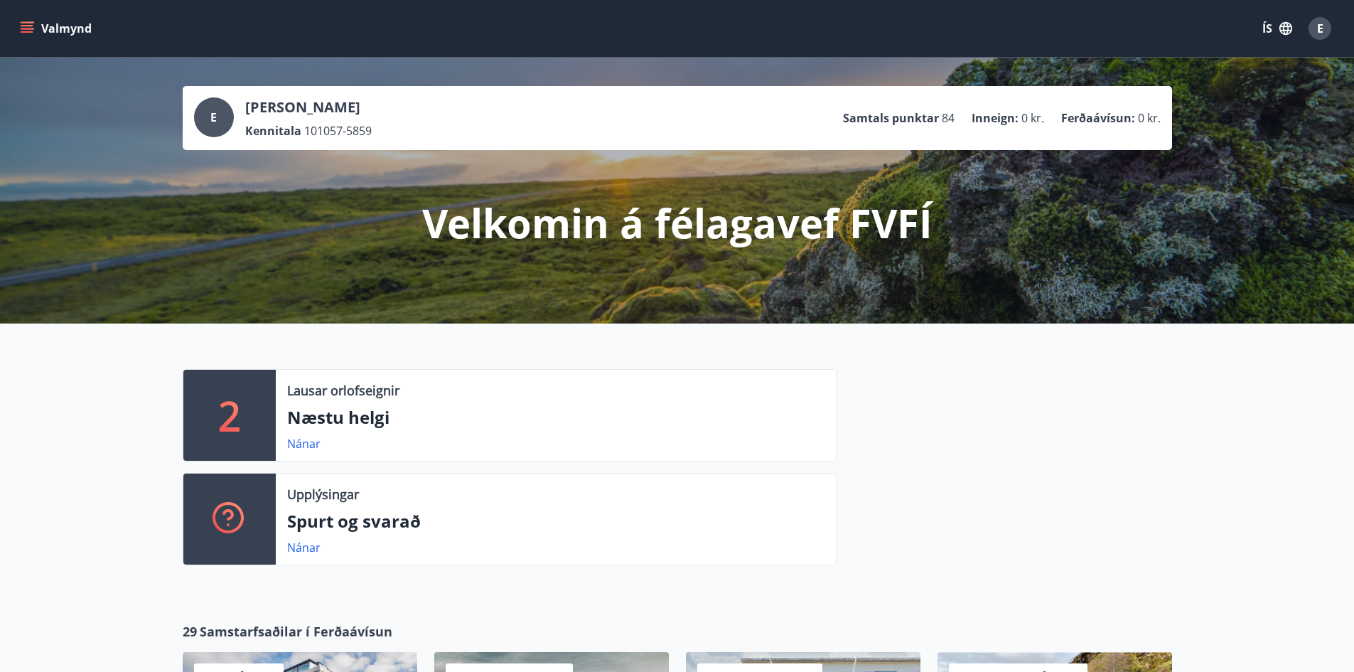
click at [19, 31] on button "Valmynd" at bounding box center [57, 29] width 80 height 26
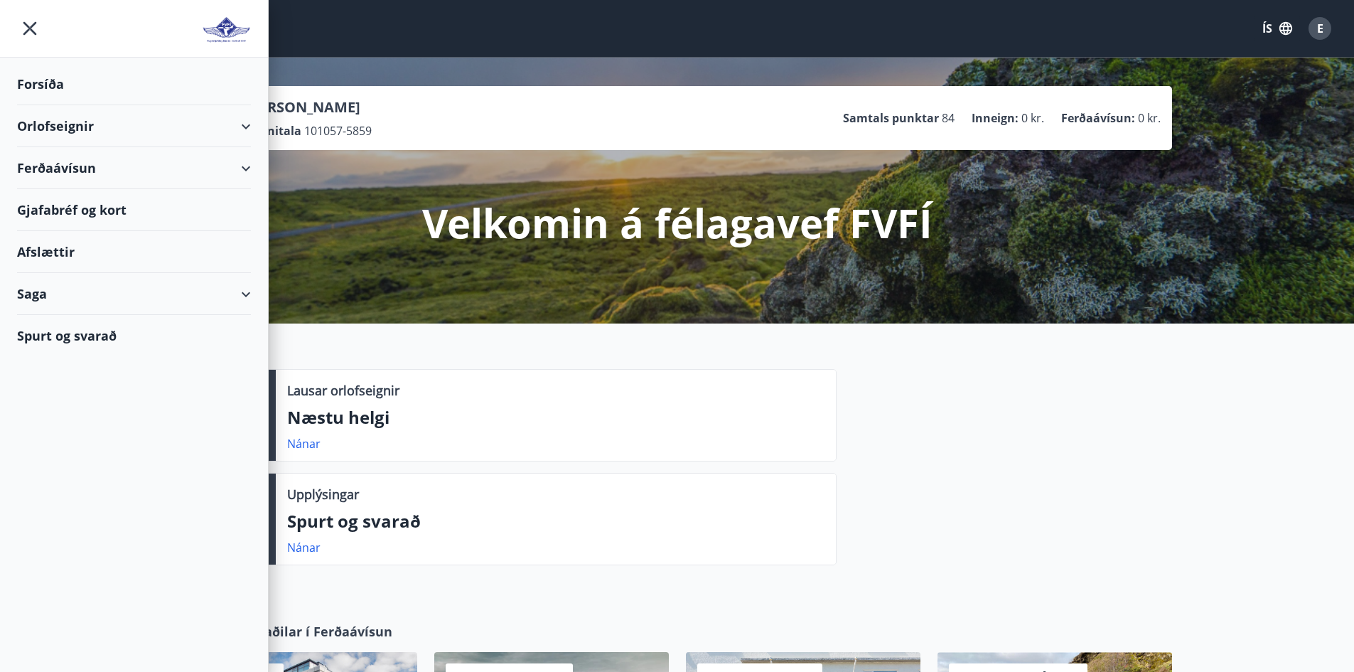
click at [65, 339] on div "Spurt og svarað" at bounding box center [134, 335] width 234 height 41
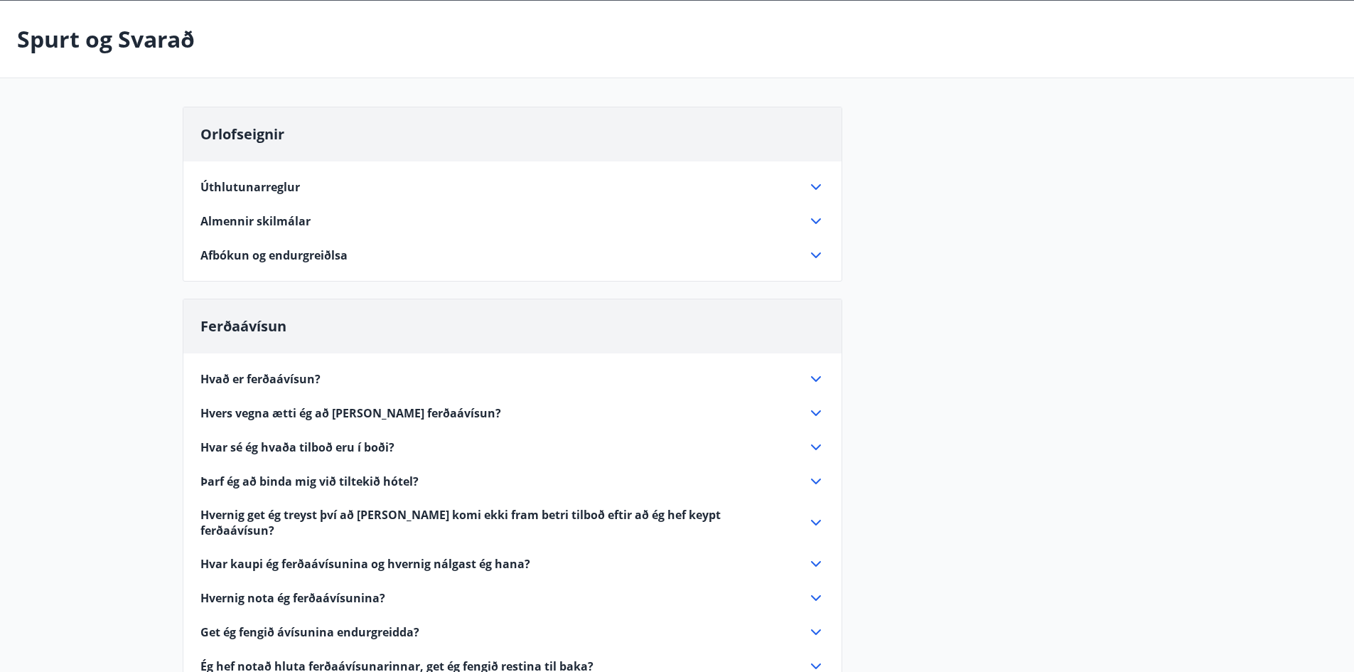
scroll to position [71, 0]
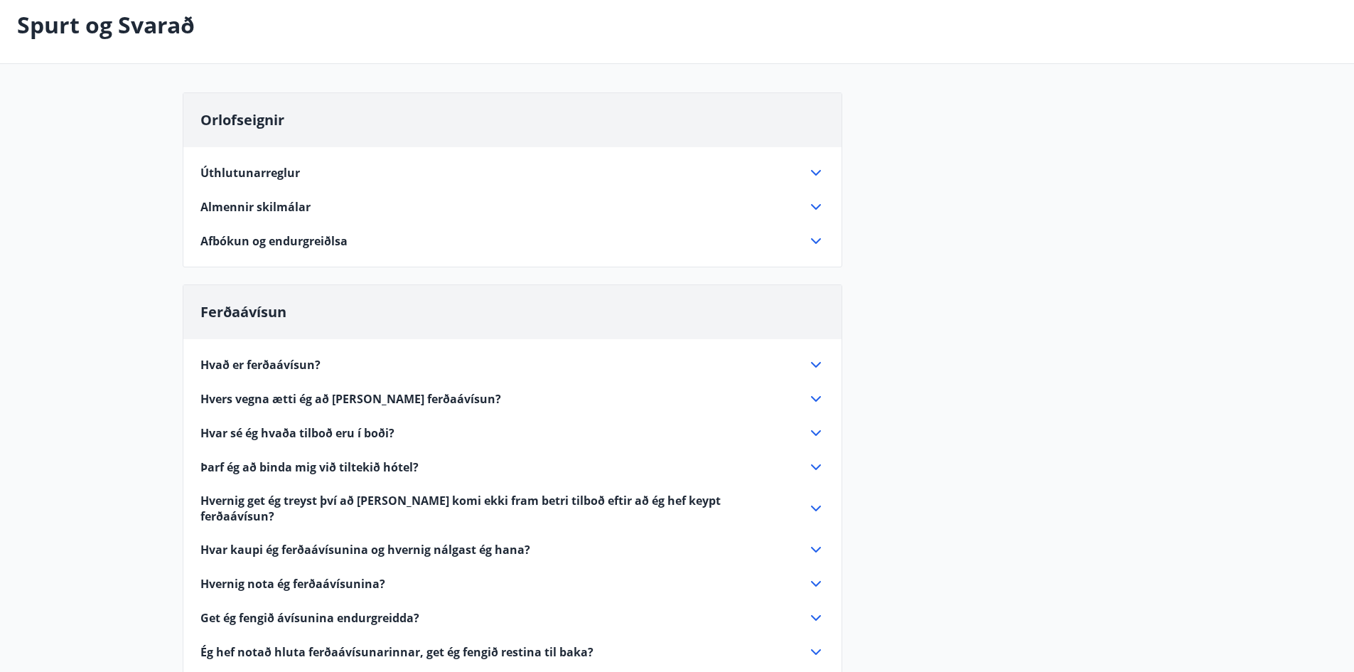
click at [237, 176] on span "Úthlutunarreglur" at bounding box center [250, 173] width 100 height 16
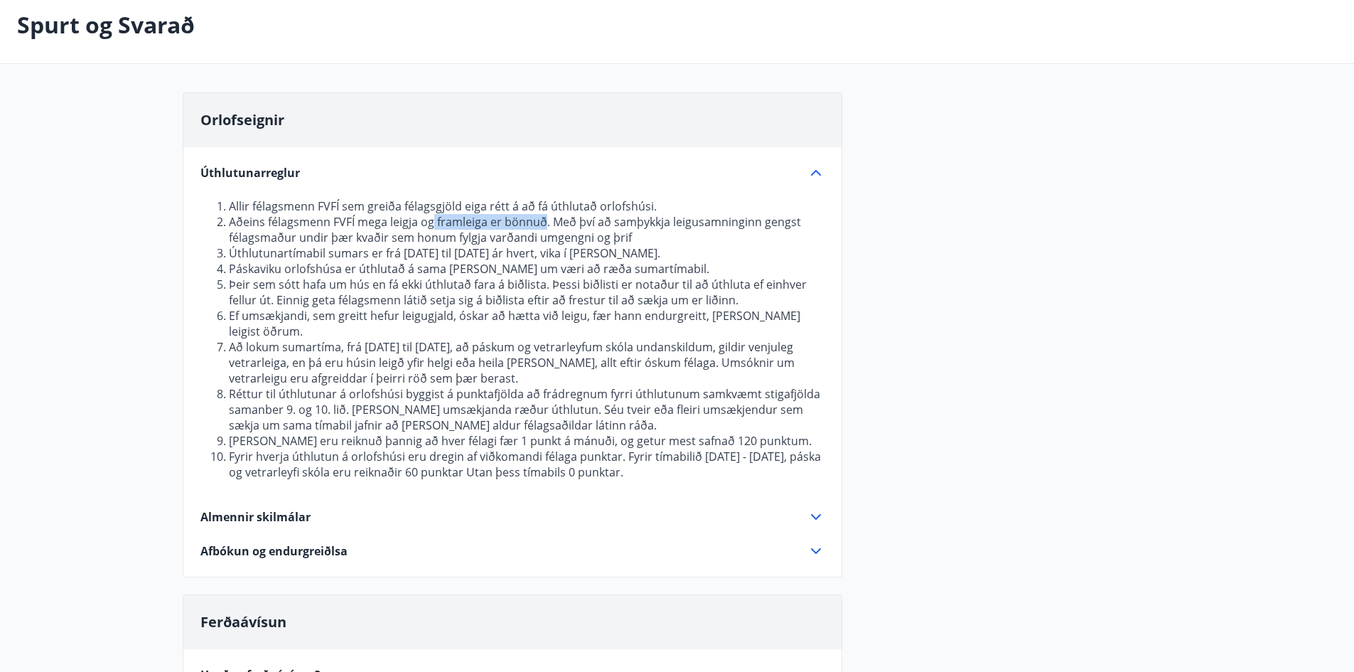
drag, startPoint x: 542, startPoint y: 220, endPoint x: 432, endPoint y: 215, distance: 109.6
click at [432, 215] on li "Aðeins félagsmenn FVFÍ mega leigja og framleiga er bönnuð. Með því að samþykkja…" at bounding box center [527, 229] width 596 height 31
drag, startPoint x: 434, startPoint y: 461, endPoint x: 459, endPoint y: 459, distance: 24.3
click at [459, 459] on li "Fyrir hverja úthlutun á orlofshúsi eru dregin af viðkomandi félaga punktar. Fyr…" at bounding box center [527, 464] width 596 height 31
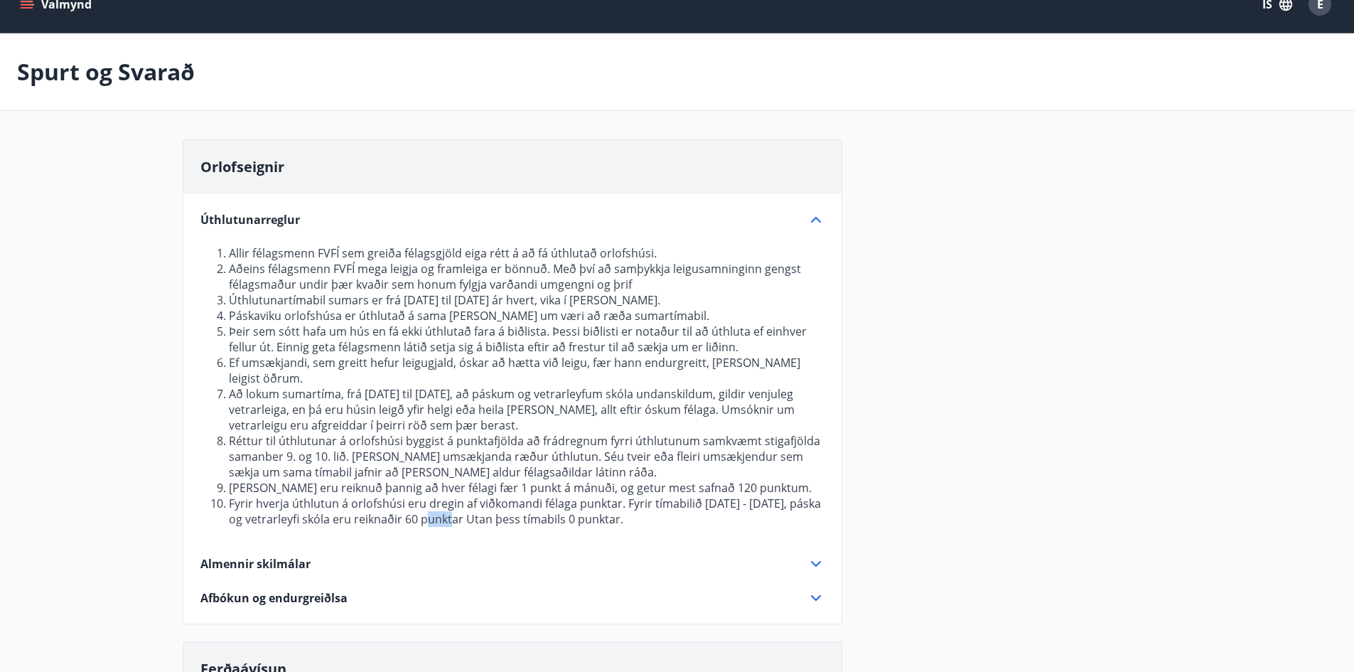
scroll to position [0, 0]
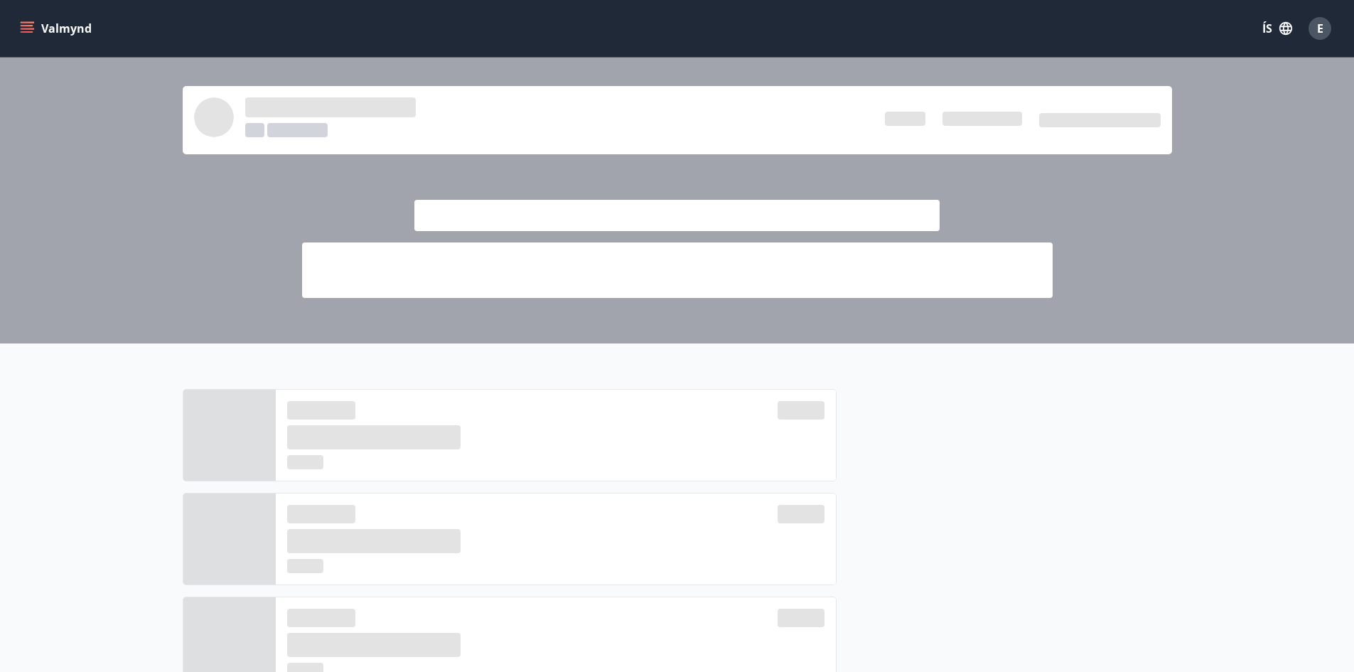
click at [27, 30] on icon "menu" at bounding box center [27, 28] width 14 height 14
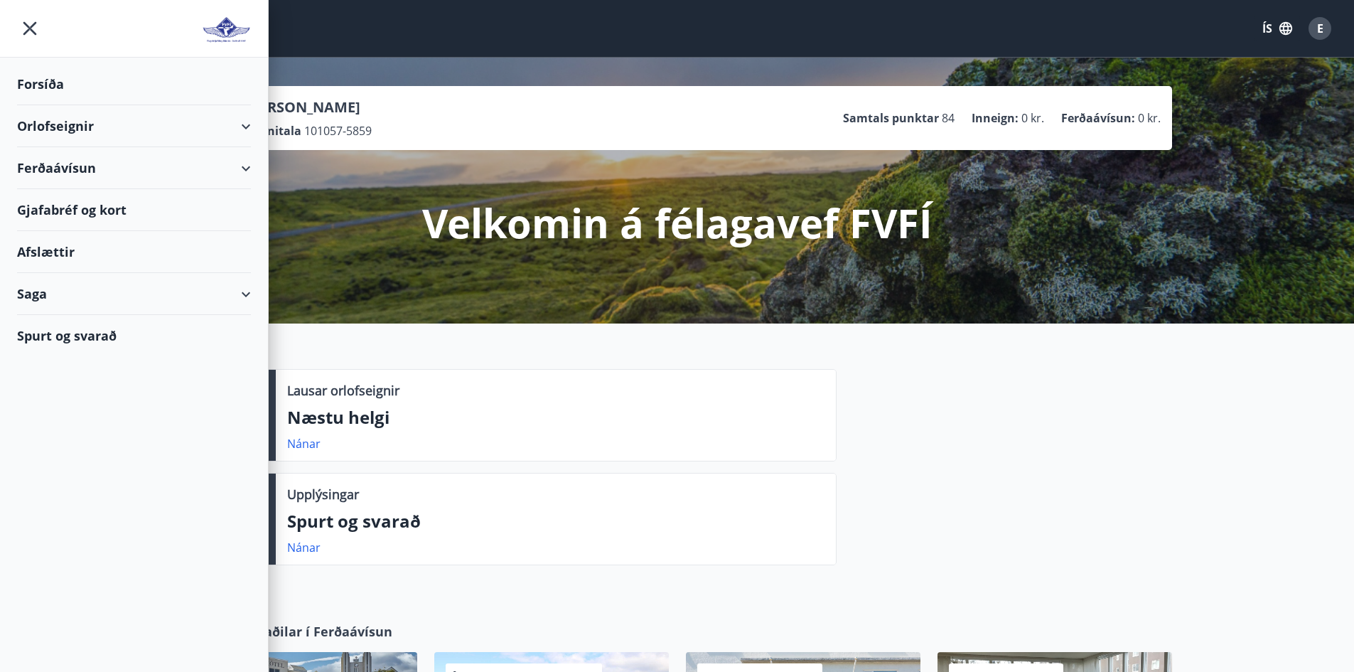
click at [53, 80] on div "Forsíða" at bounding box center [134, 84] width 234 height 42
